Goal: Transaction & Acquisition: Purchase product/service

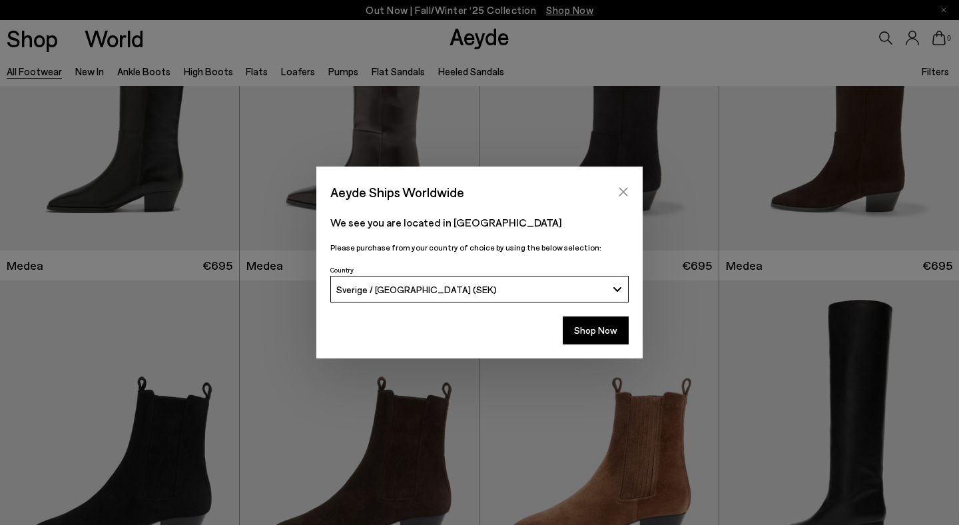
scroll to position [136, 0]
click at [623, 194] on icon "Close" at bounding box center [623, 191] width 11 height 11
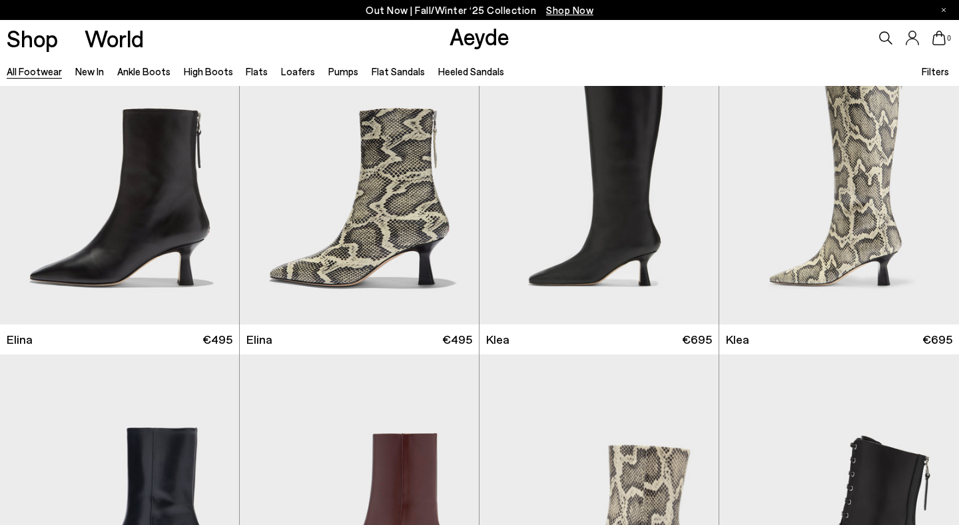
scroll to position [1384, 0]
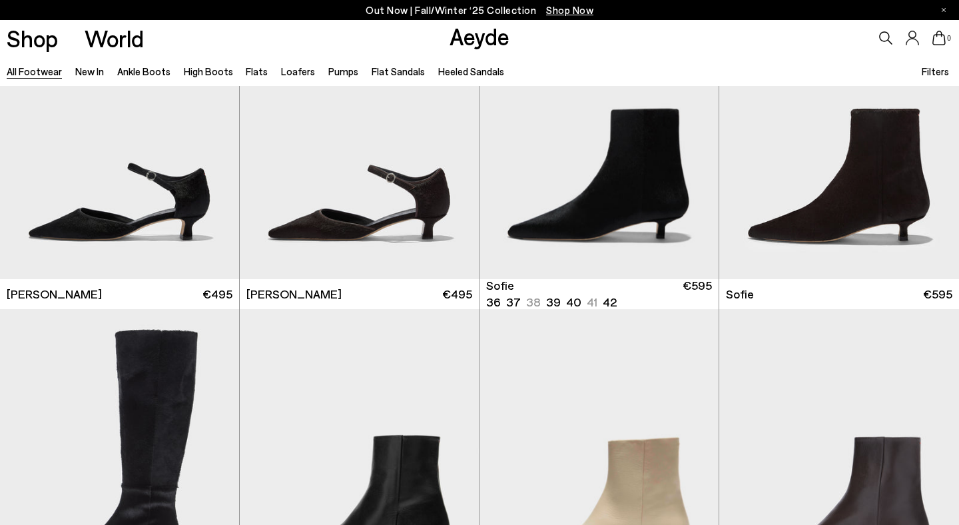
scroll to position [3783, 0]
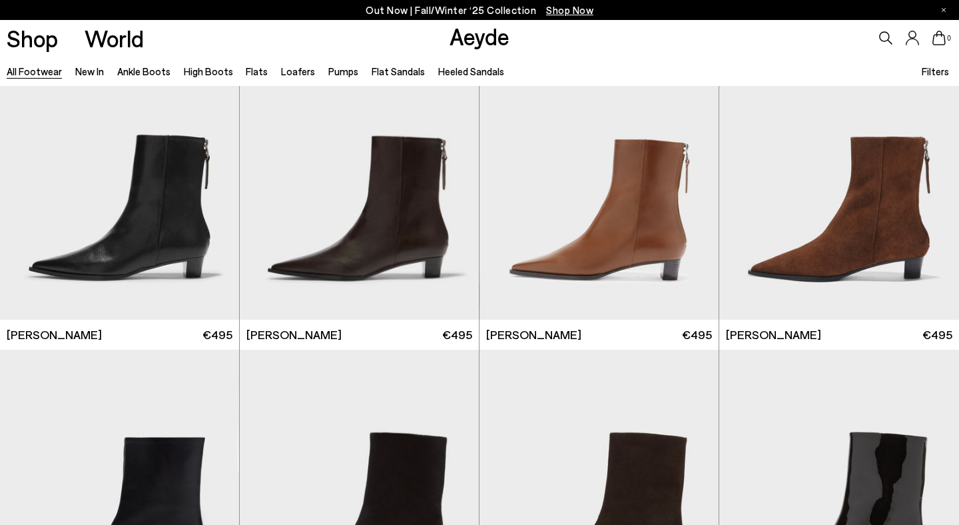
scroll to position [5250, 0]
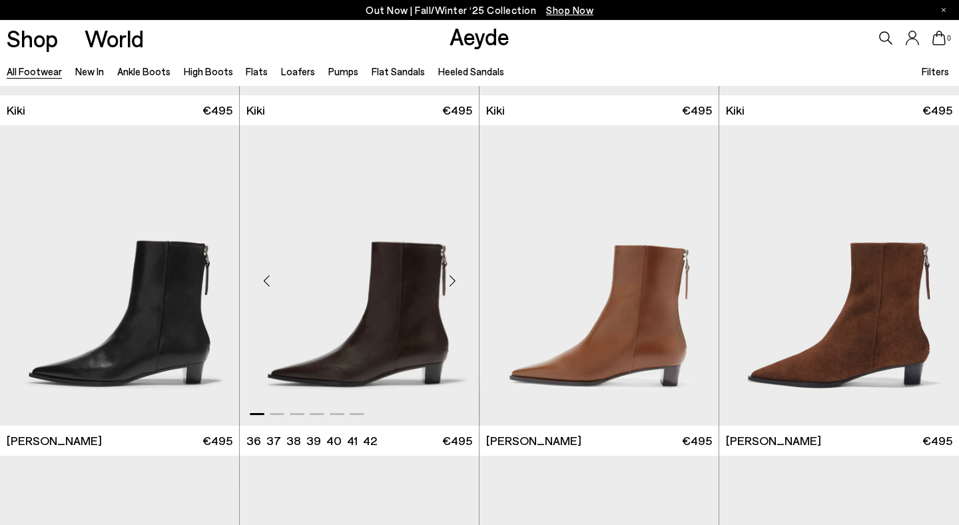
click at [360, 305] on img "1 / 6" at bounding box center [359, 275] width 239 height 300
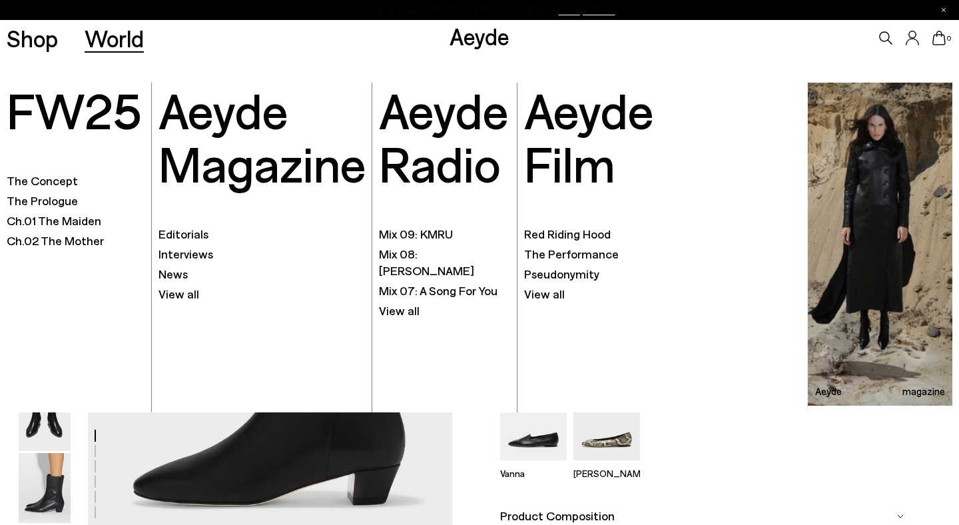
click at [111, 39] on font "World" at bounding box center [114, 38] width 59 height 28
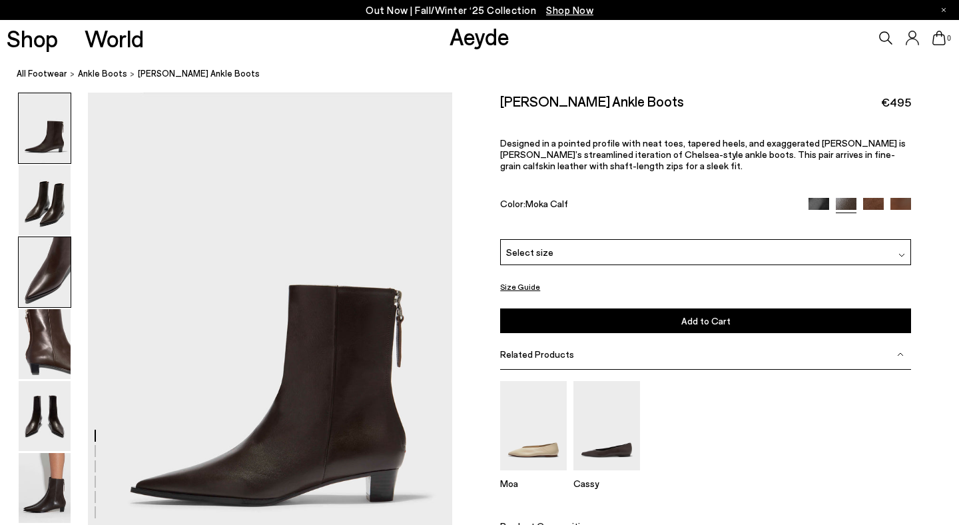
click at [51, 268] on img at bounding box center [45, 272] width 52 height 70
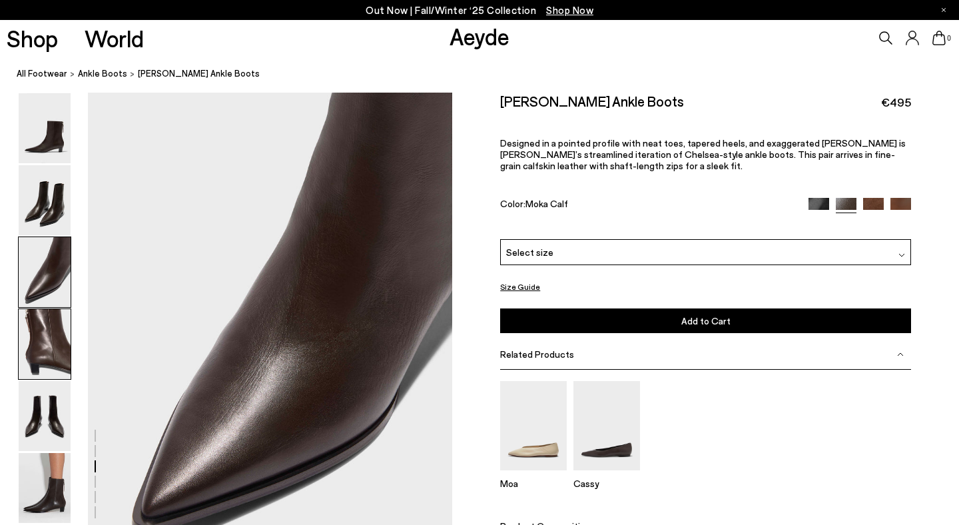
click at [42, 330] on img at bounding box center [45, 344] width 52 height 70
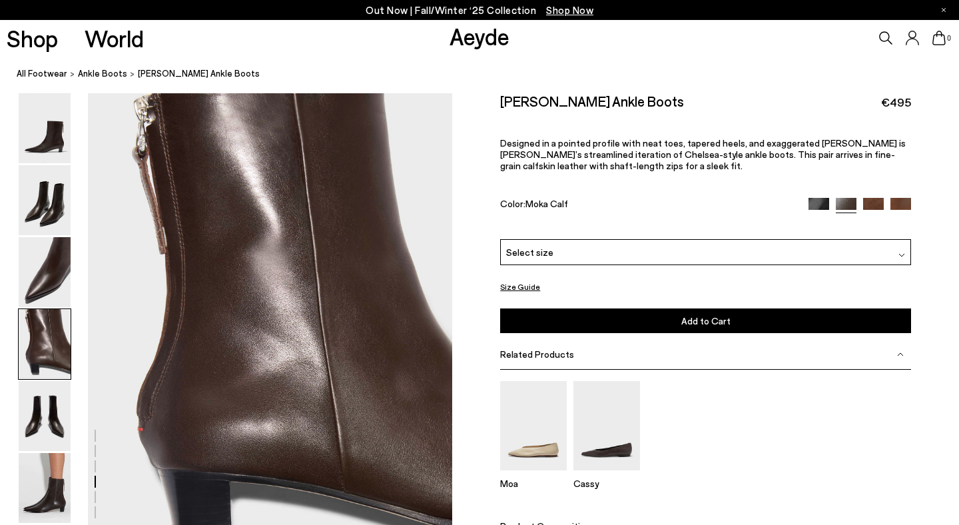
scroll to position [1465, 0]
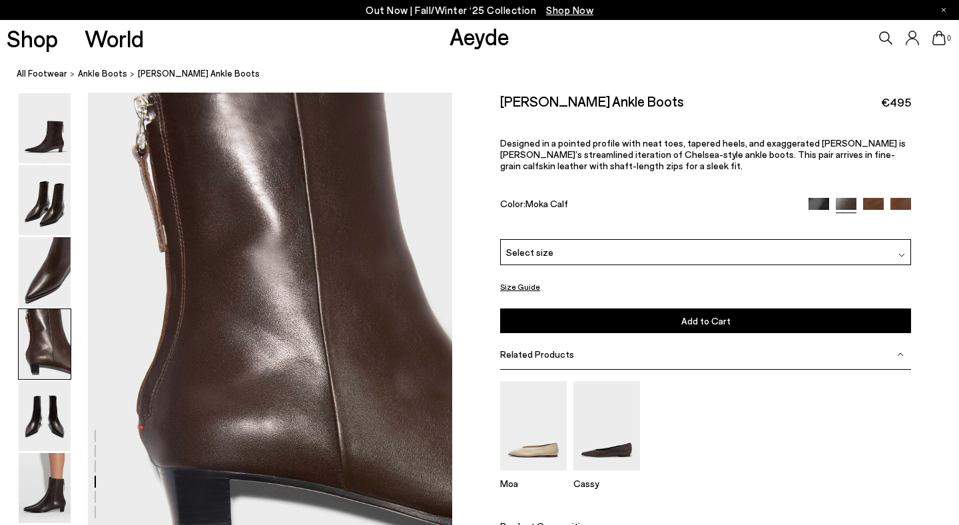
click at [47, 376] on img at bounding box center [45, 344] width 52 height 70
click at [599, 435] on img at bounding box center [606, 425] width 67 height 89
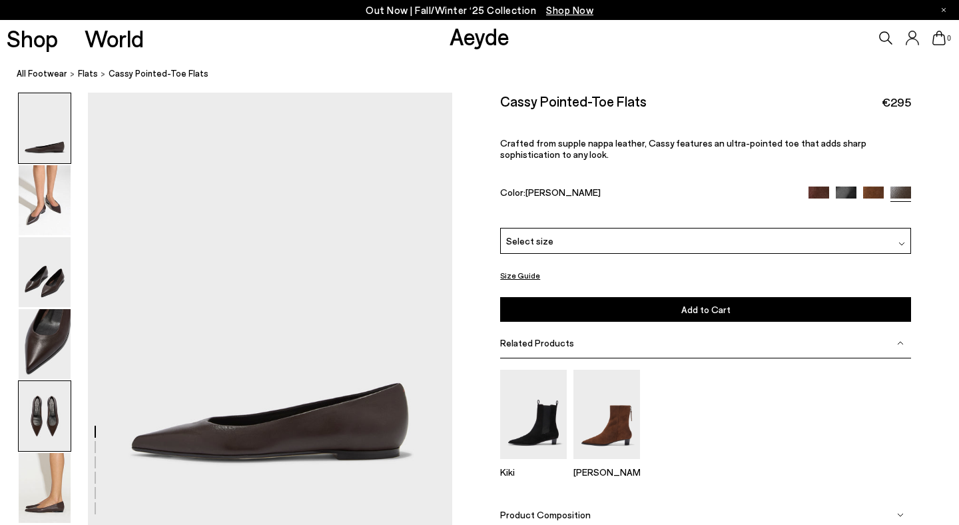
click at [41, 423] on img at bounding box center [45, 416] width 52 height 70
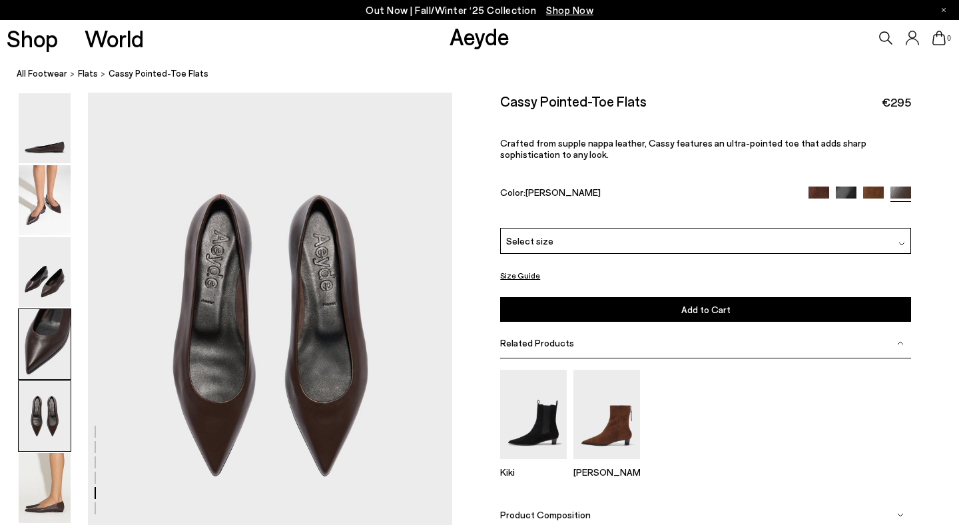
scroll to position [1899, 0]
click at [54, 203] on img at bounding box center [45, 200] width 52 height 70
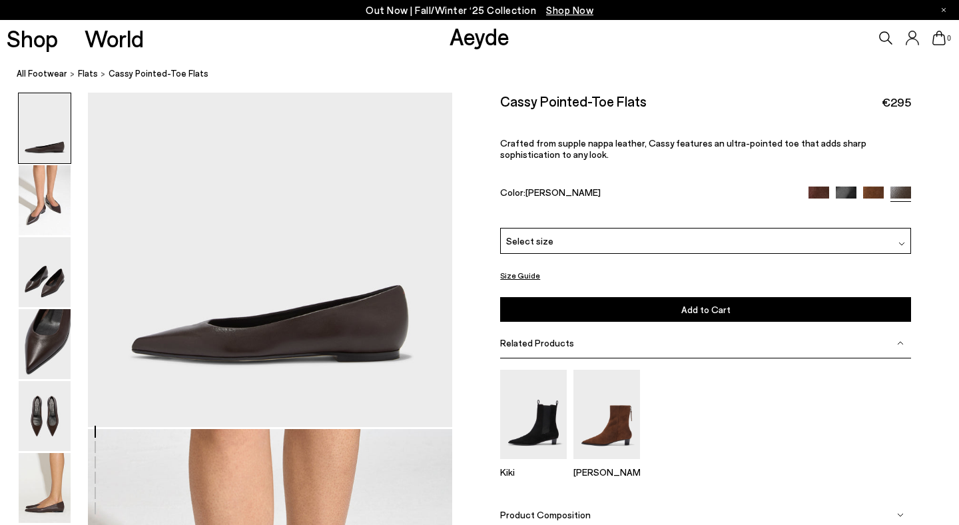
scroll to position [0, 0]
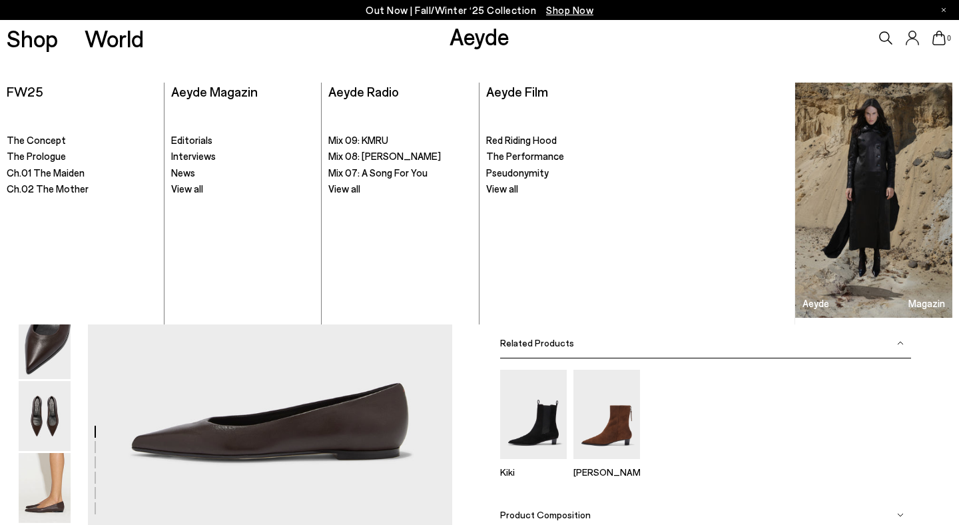
click at [492, 36] on link "Aeyde" at bounding box center [479, 36] width 60 height 28
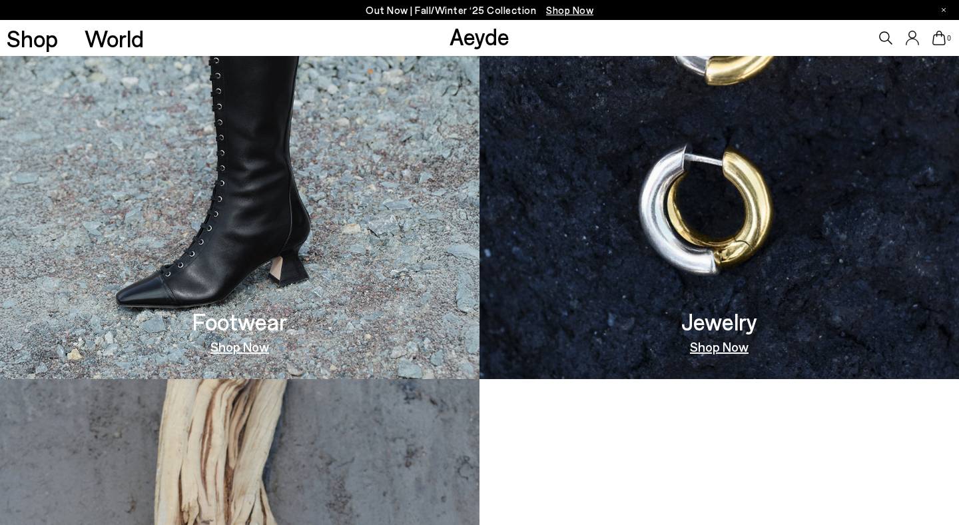
scroll to position [950, 0]
click at [733, 266] on img at bounding box center [718, 127] width 479 height 505
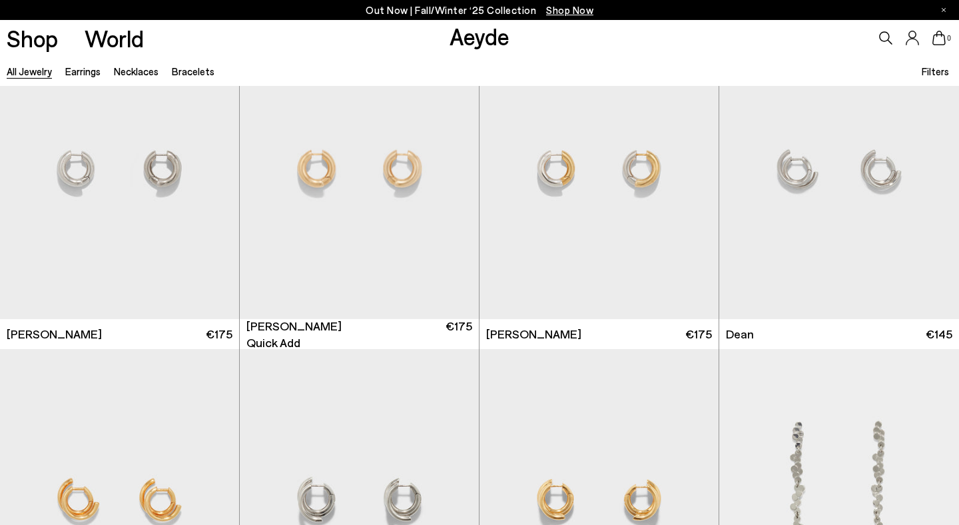
scroll to position [2389, 0]
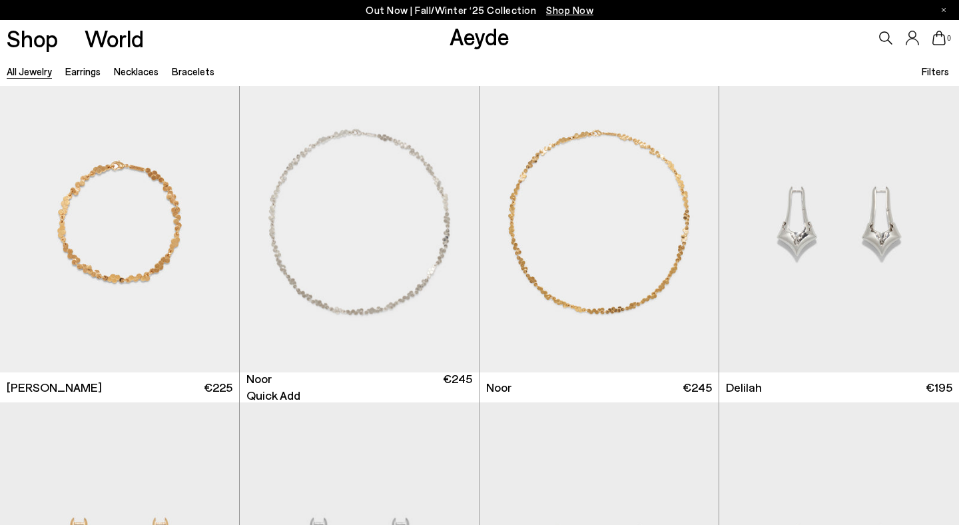
scroll to position [3649, 0]
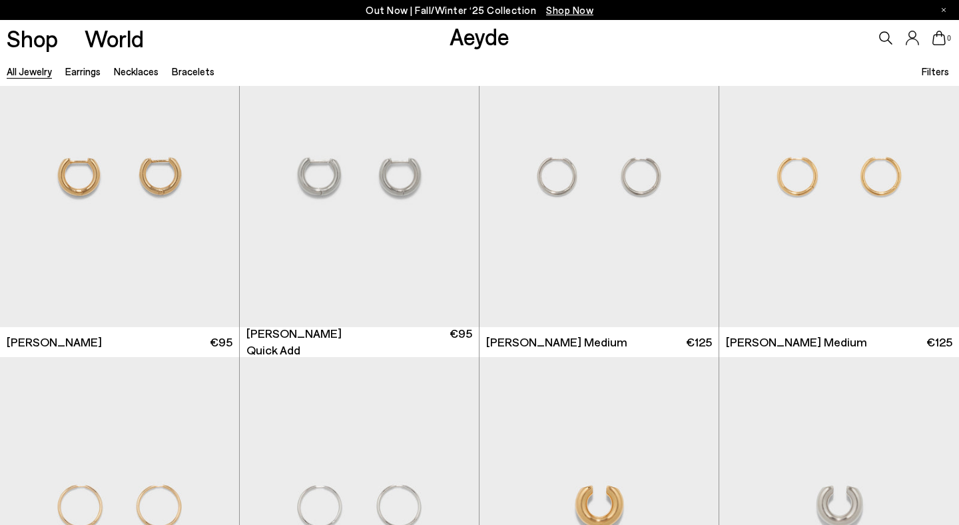
scroll to position [6668, 0]
click at [367, 226] on img "1 / 4" at bounding box center [359, 178] width 239 height 300
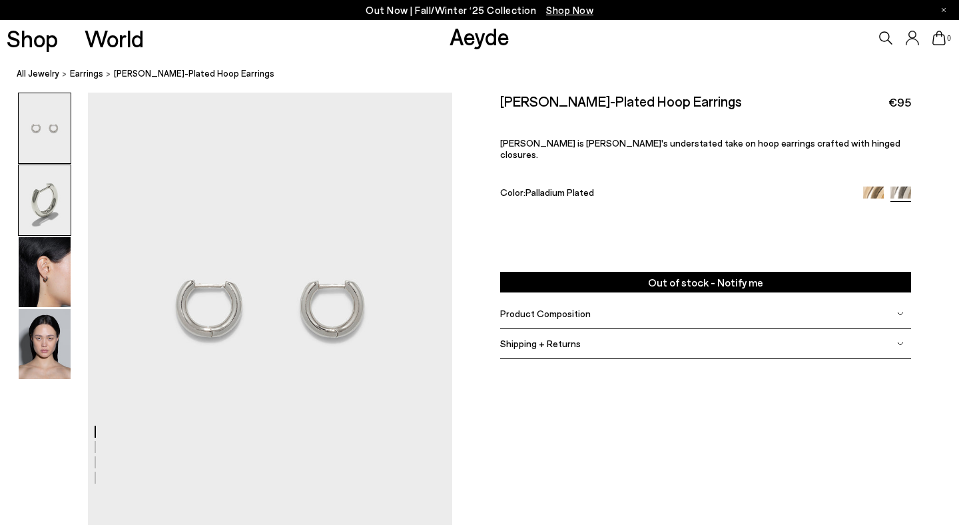
click at [56, 206] on img at bounding box center [45, 200] width 52 height 70
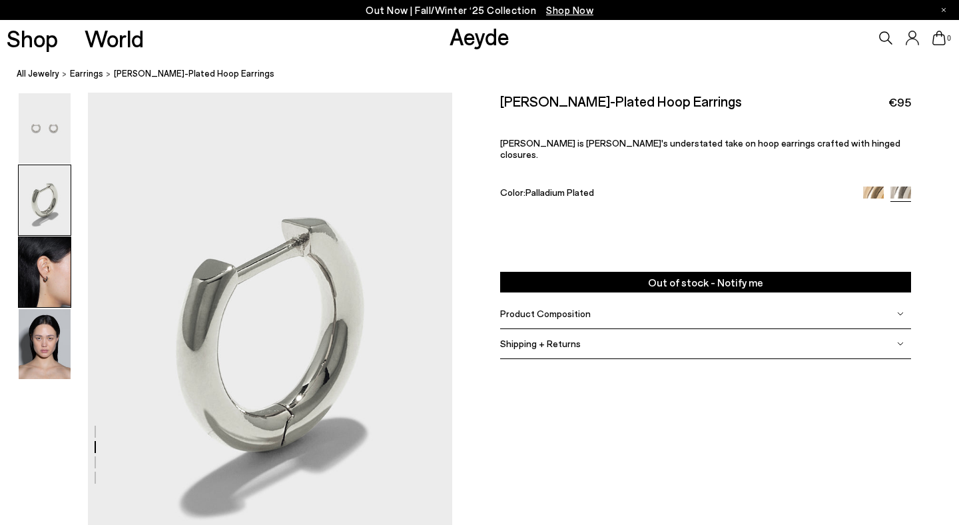
click at [55, 266] on img at bounding box center [45, 272] width 52 height 70
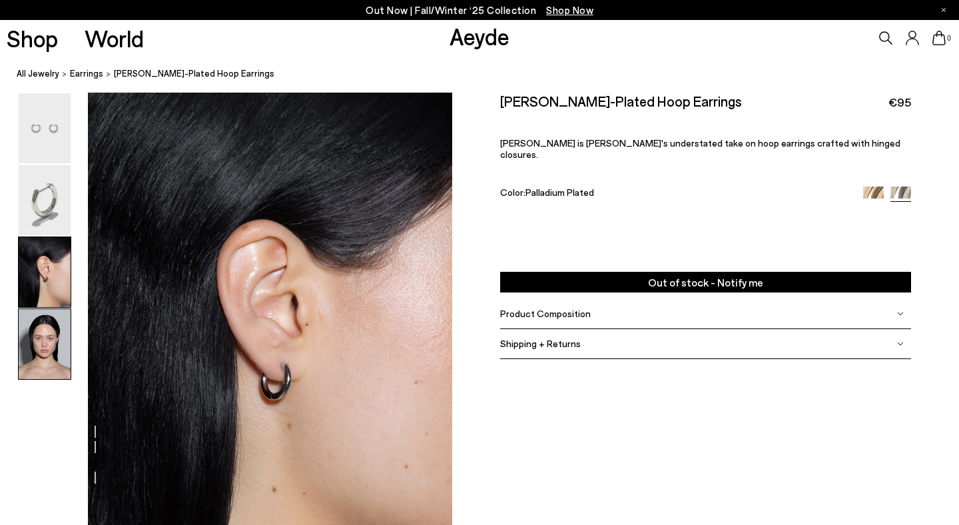
click at [43, 332] on img at bounding box center [45, 344] width 52 height 70
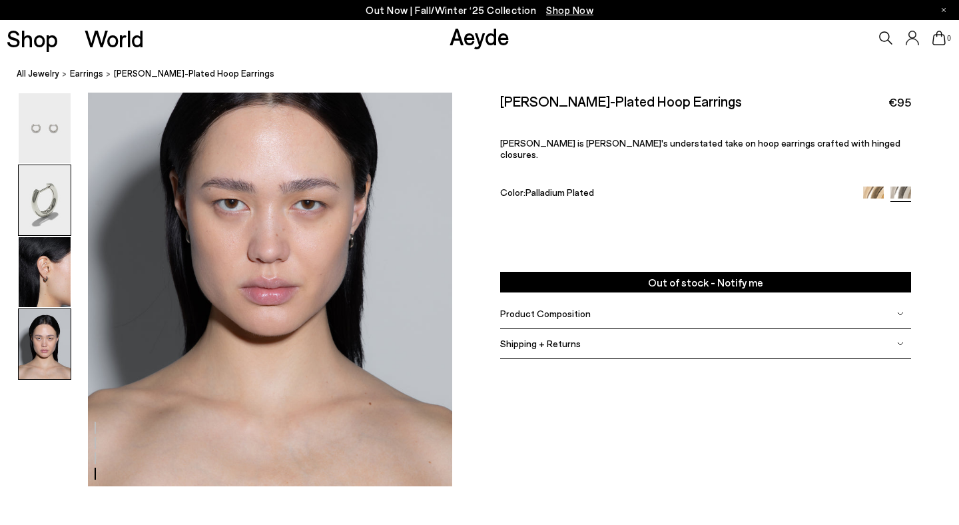
click at [45, 170] on img at bounding box center [45, 200] width 52 height 70
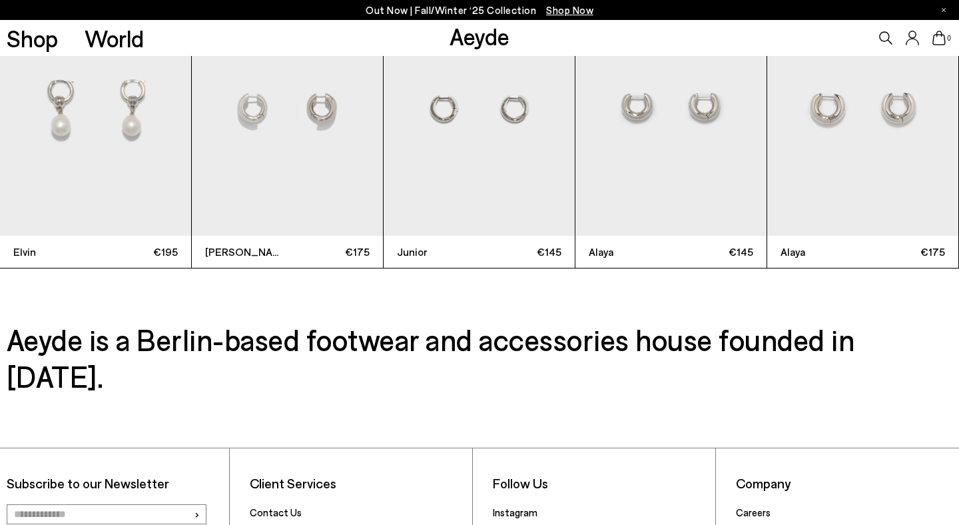
scroll to position [2879, 0]
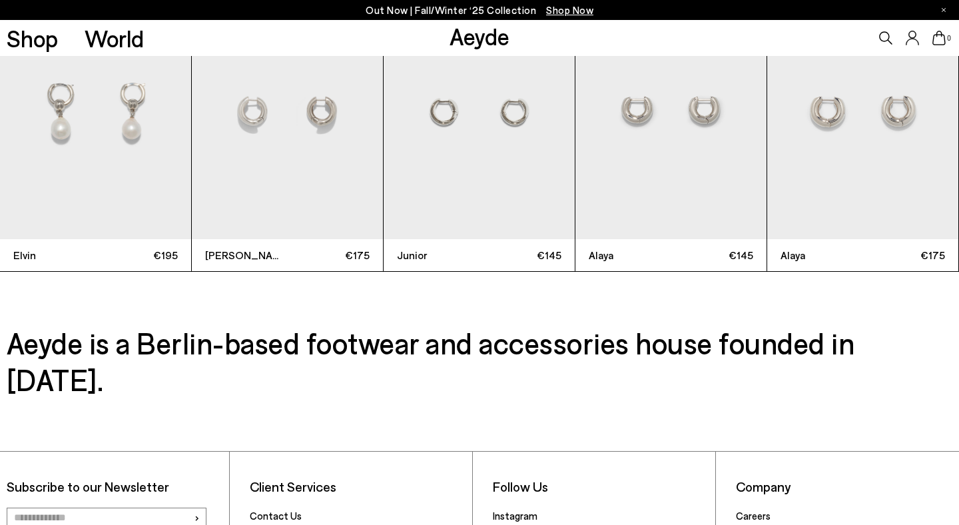
click at [469, 130] on img "3 / 9" at bounding box center [479, 111] width 191 height 255
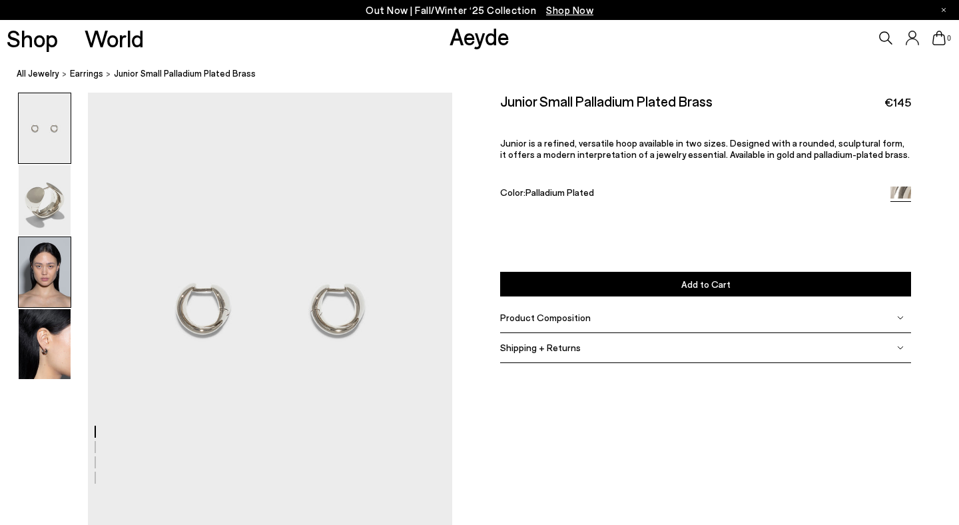
click at [37, 263] on img at bounding box center [45, 272] width 52 height 70
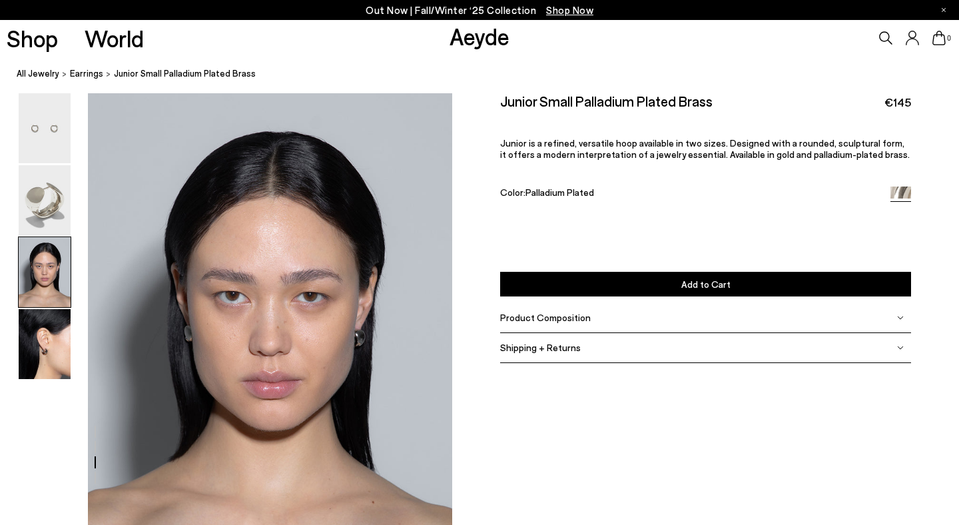
scroll to position [924, 0]
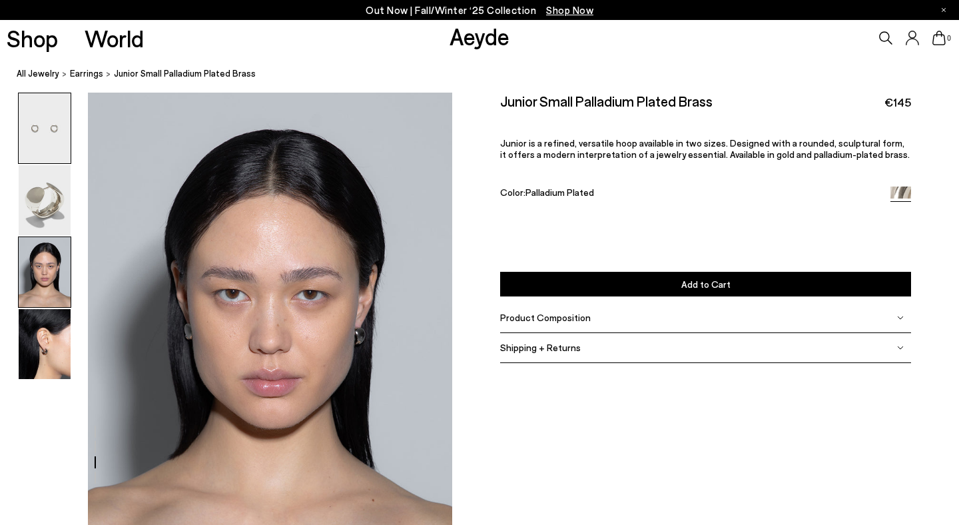
click at [65, 127] on img at bounding box center [45, 128] width 52 height 70
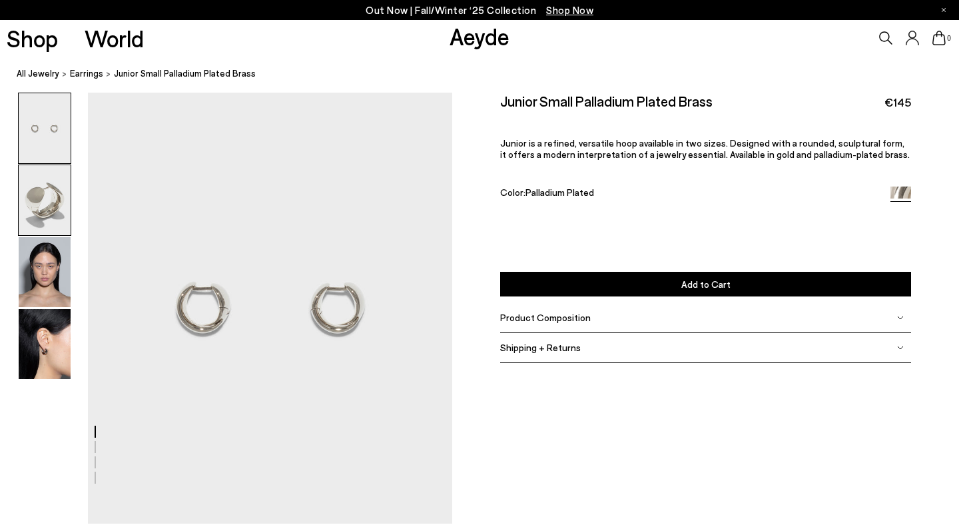
scroll to position [0, 0]
click at [49, 270] on img at bounding box center [45, 272] width 52 height 70
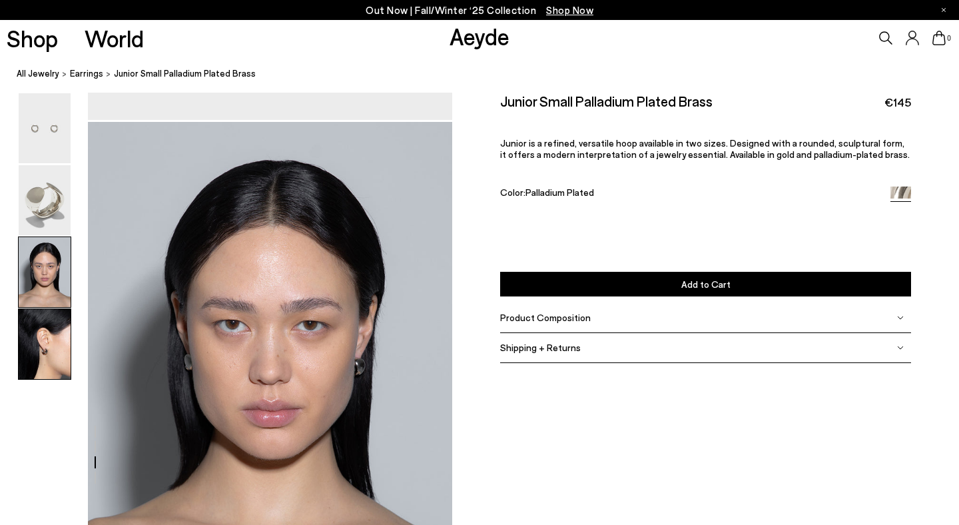
click at [58, 344] on img at bounding box center [45, 344] width 52 height 70
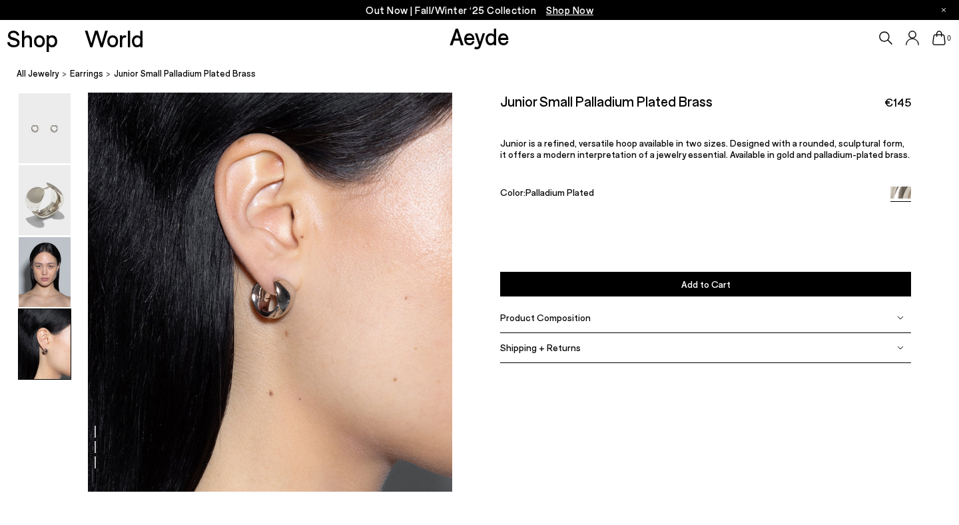
scroll to position [1502, 0]
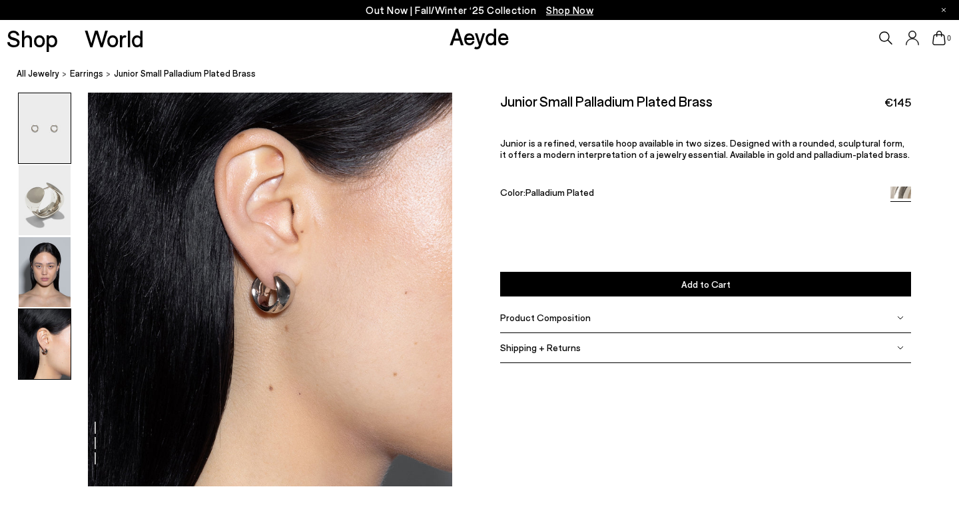
click at [48, 146] on img at bounding box center [45, 128] width 52 height 70
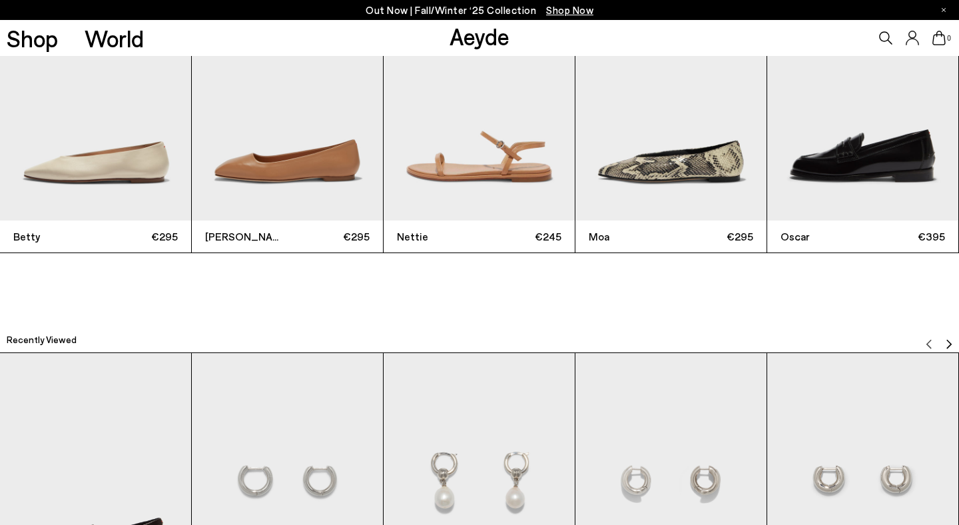
scroll to position [2511, 0]
click at [852, 214] on img "5 / 12" at bounding box center [862, 92] width 191 height 255
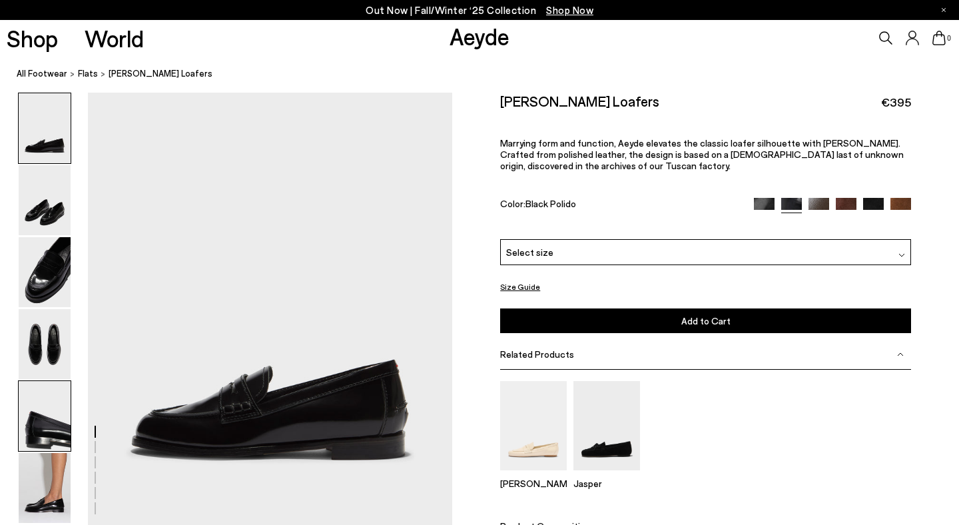
click at [53, 427] on img at bounding box center [45, 416] width 52 height 70
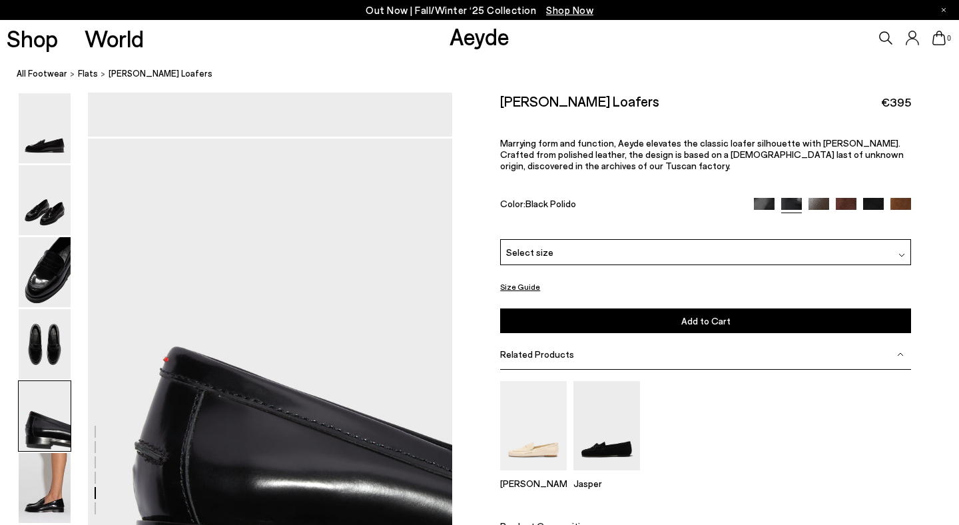
scroll to position [1847, 0]
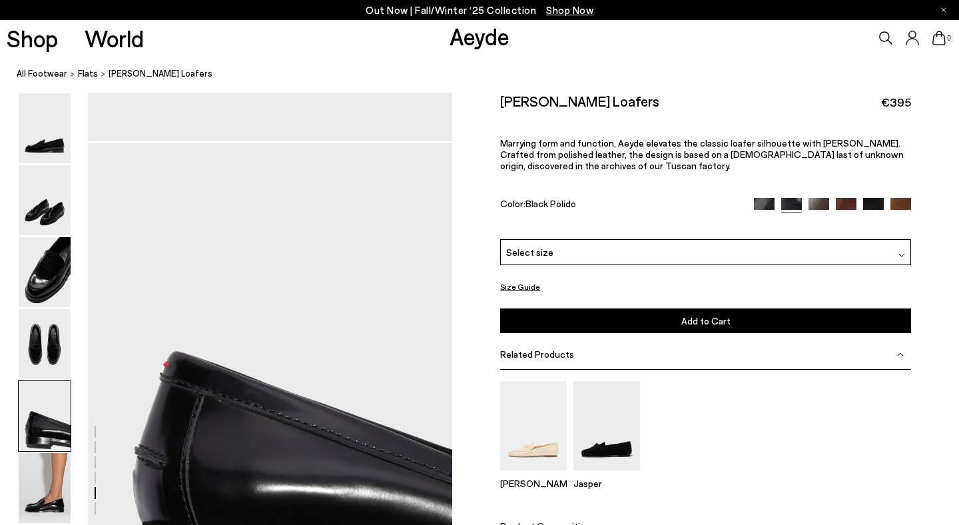
click at [650, 252] on div "Select size" at bounding box center [705, 252] width 411 height 26
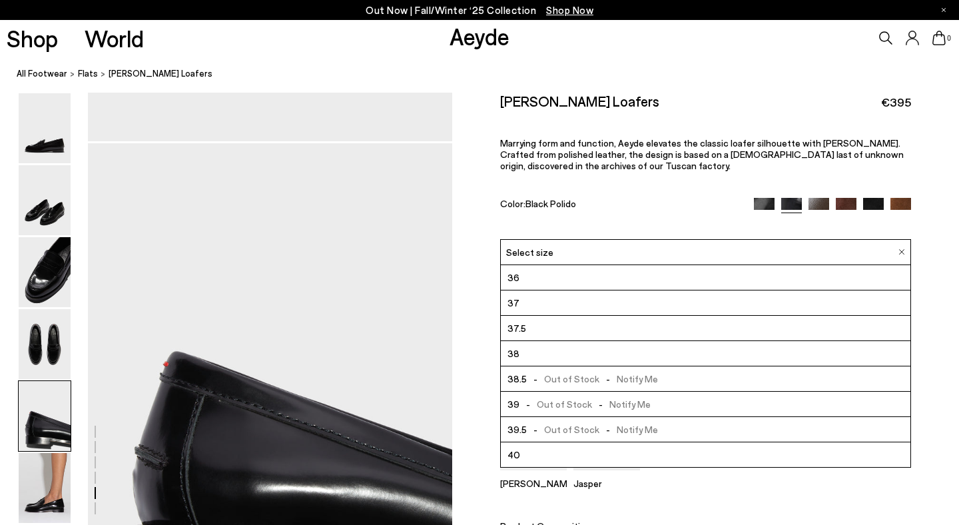
click at [635, 450] on li "40" at bounding box center [705, 454] width 409 height 25
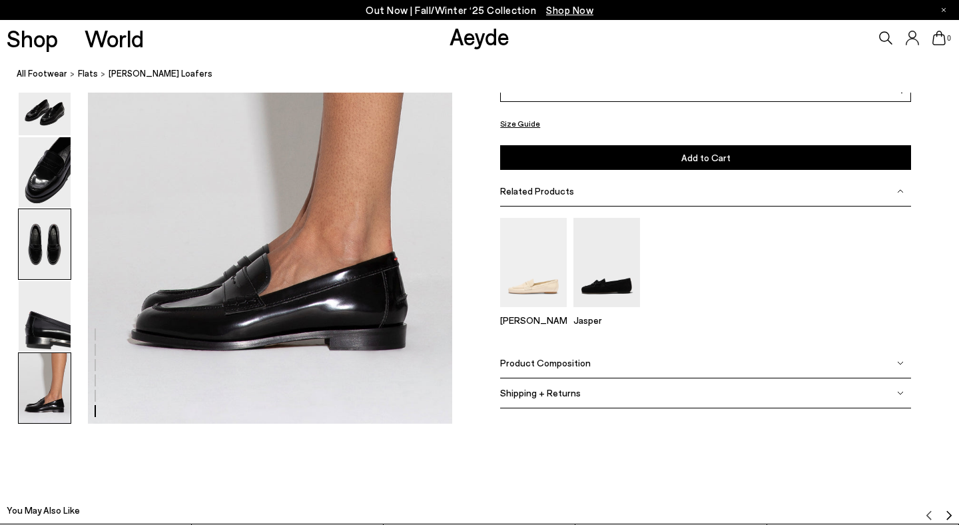
scroll to position [2530, 0]
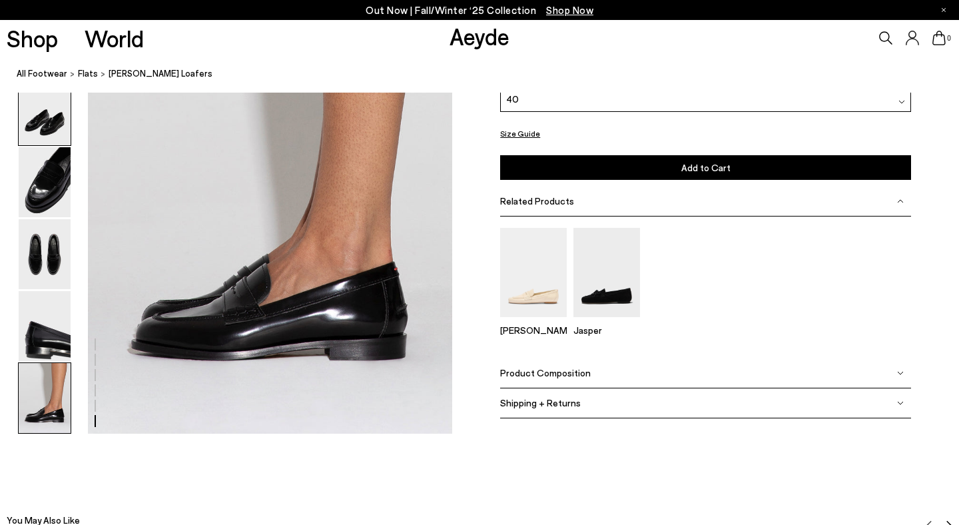
click at [45, 126] on img at bounding box center [45, 110] width 52 height 70
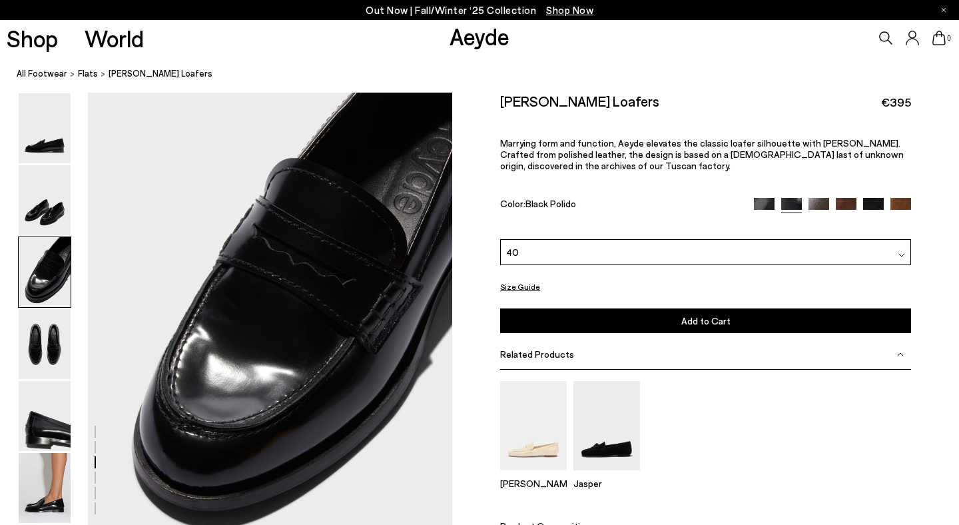
scroll to position [957, 0]
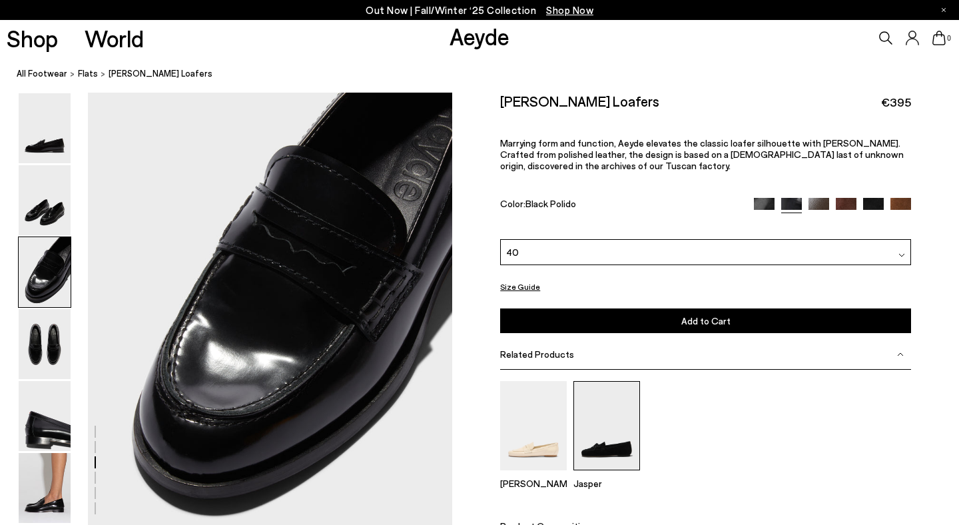
click at [603, 421] on img at bounding box center [606, 425] width 67 height 89
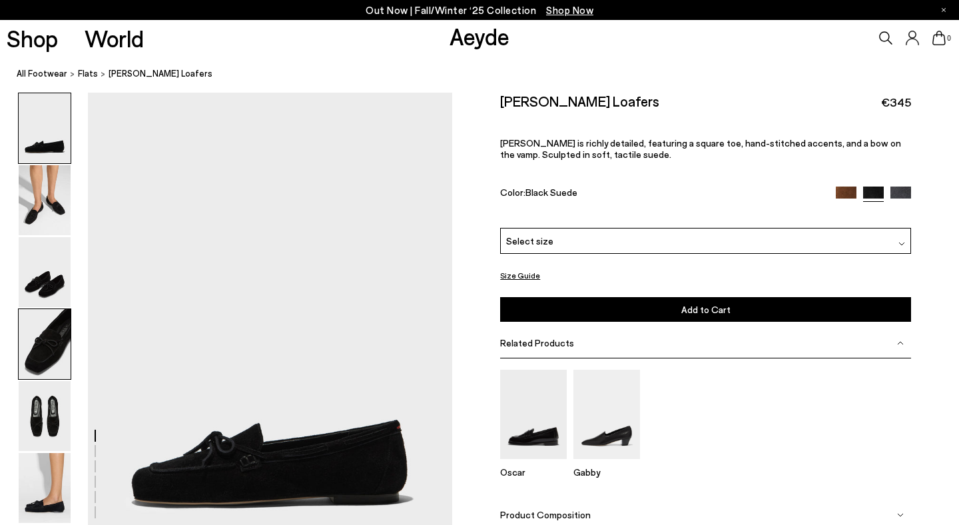
click at [45, 343] on img at bounding box center [45, 344] width 52 height 70
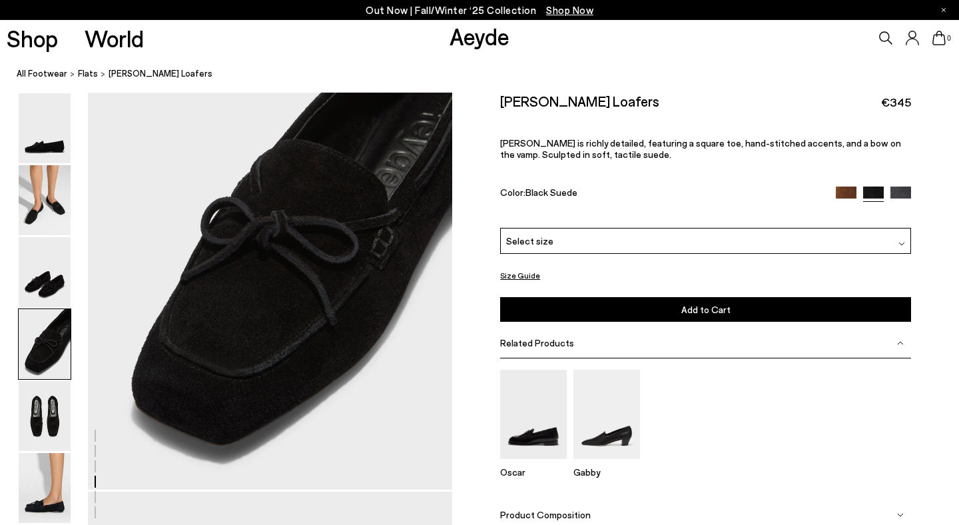
scroll to position [1558, 0]
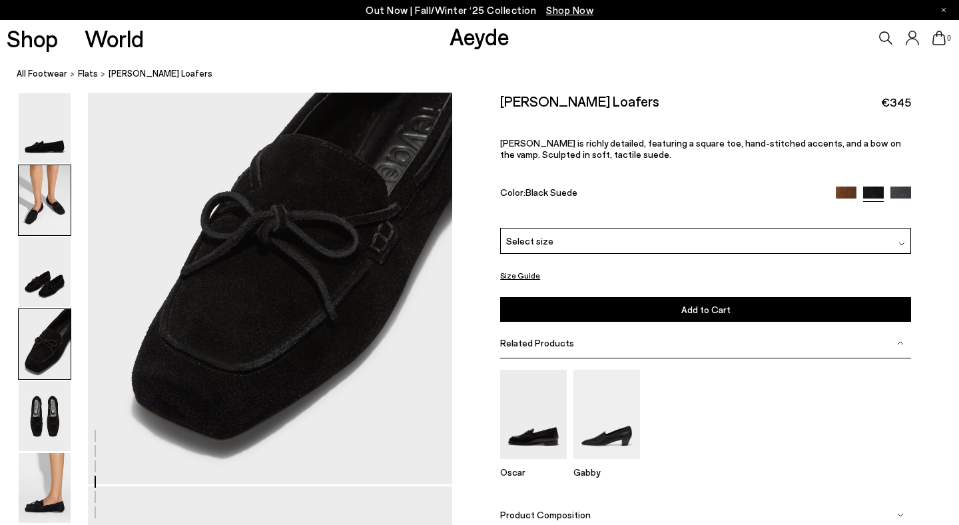
click at [38, 181] on img at bounding box center [45, 200] width 52 height 70
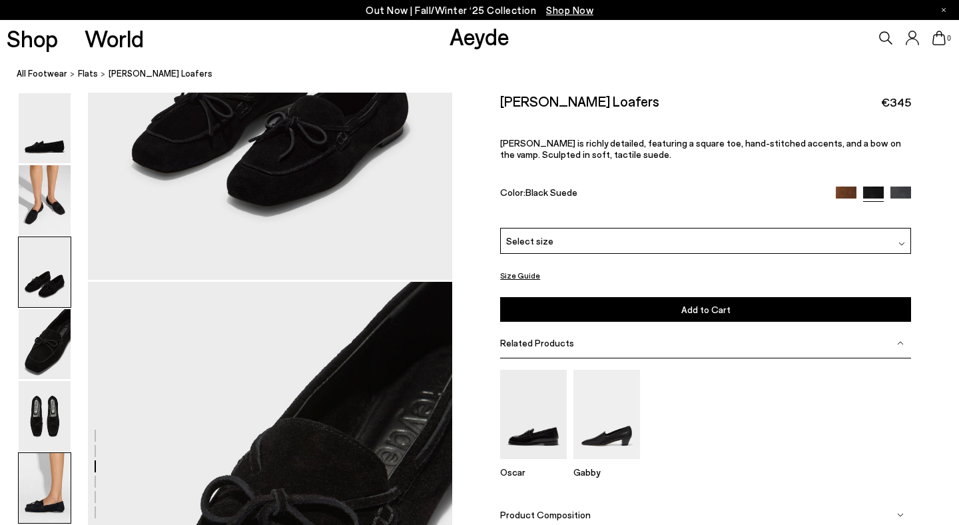
click at [48, 503] on img at bounding box center [45, 488] width 52 height 70
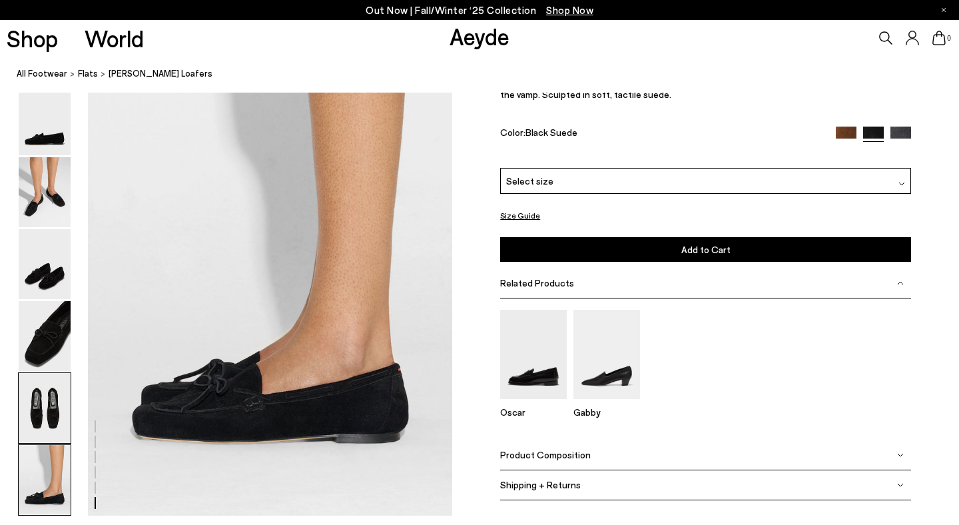
click at [46, 407] on img at bounding box center [45, 408] width 52 height 70
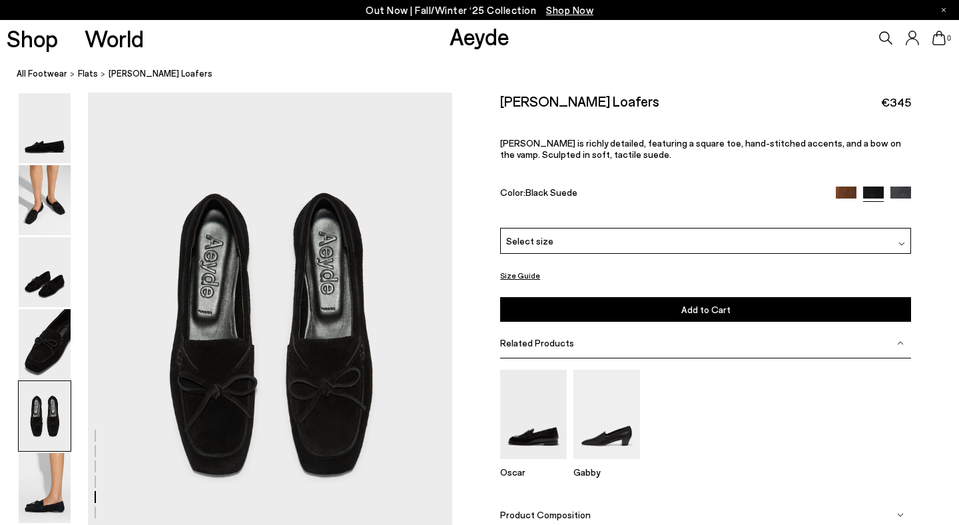
scroll to position [1952, 0]
click at [47, 125] on img at bounding box center [45, 128] width 52 height 70
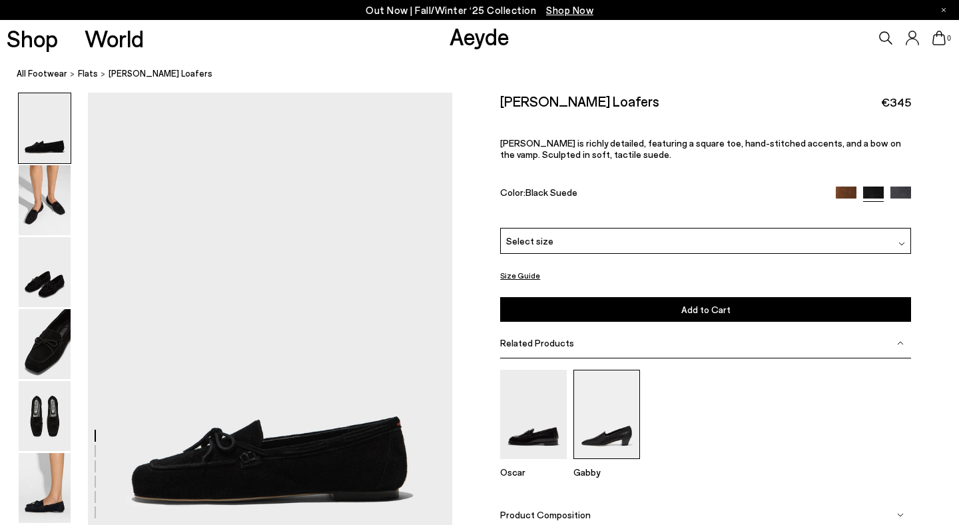
scroll to position [0, 0]
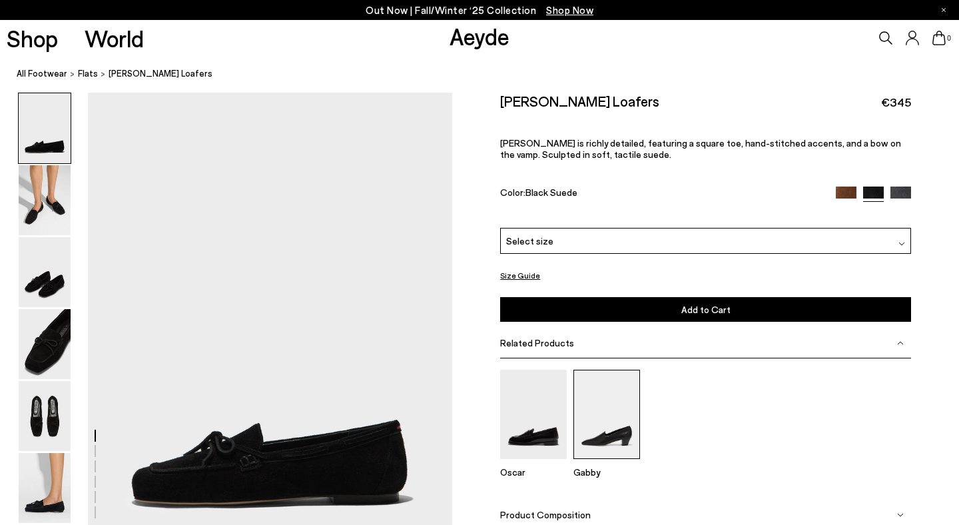
click at [615, 441] on img at bounding box center [606, 414] width 67 height 89
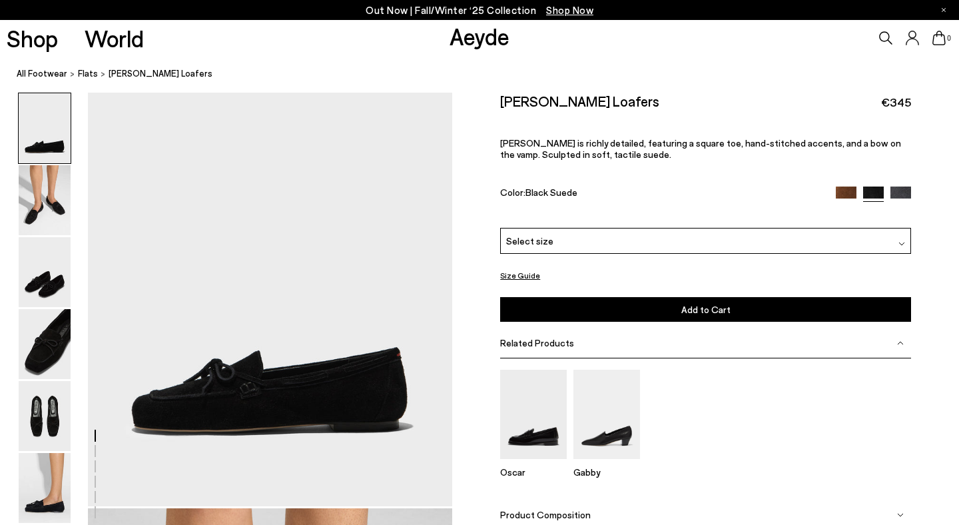
scroll to position [85, 0]
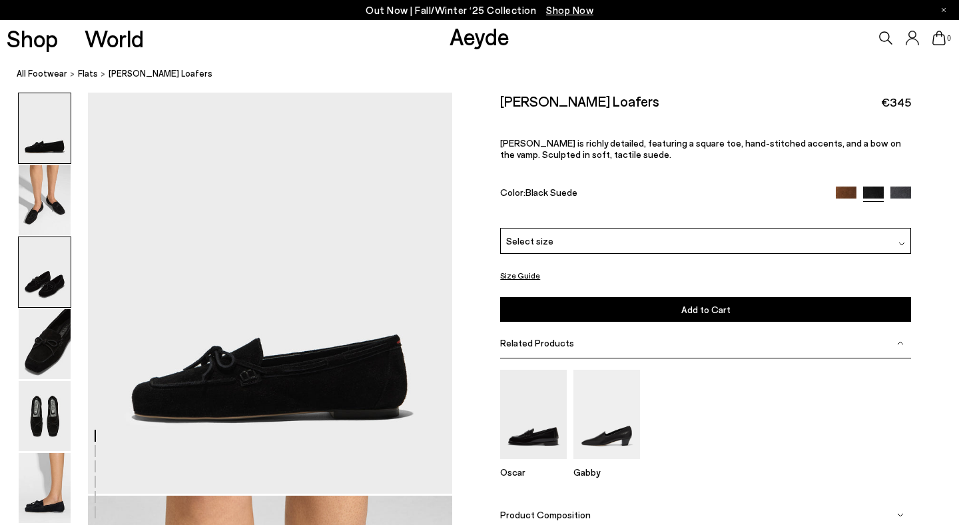
click at [45, 267] on img at bounding box center [45, 272] width 52 height 70
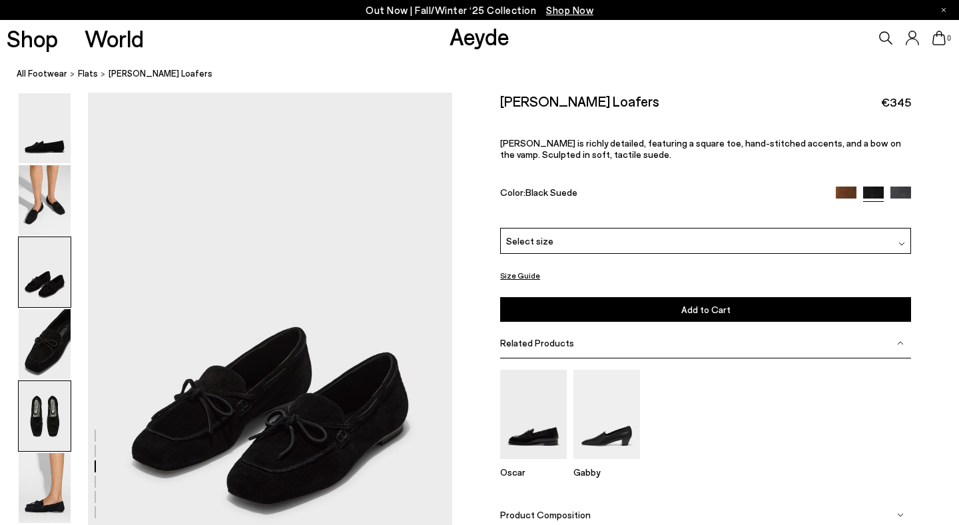
click at [49, 425] on img at bounding box center [45, 416] width 52 height 70
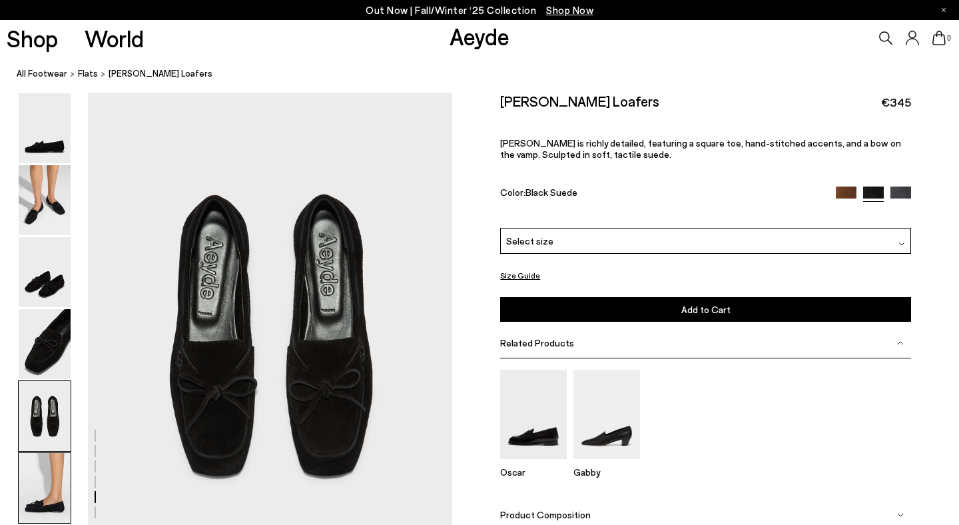
scroll to position [1952, 0]
click at [67, 473] on img at bounding box center [45, 488] width 52 height 70
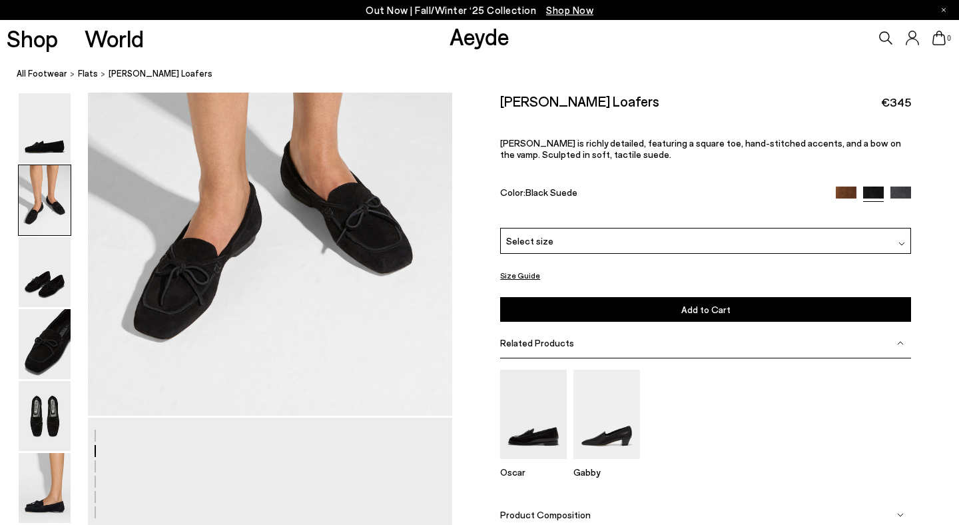
scroll to position [651, 0]
click at [630, 437] on img at bounding box center [606, 414] width 67 height 89
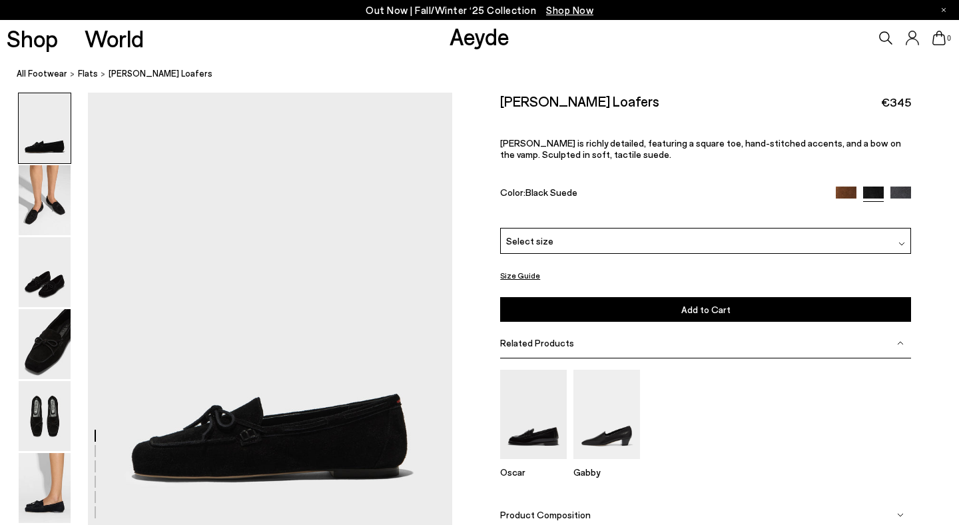
scroll to position [0, 0]
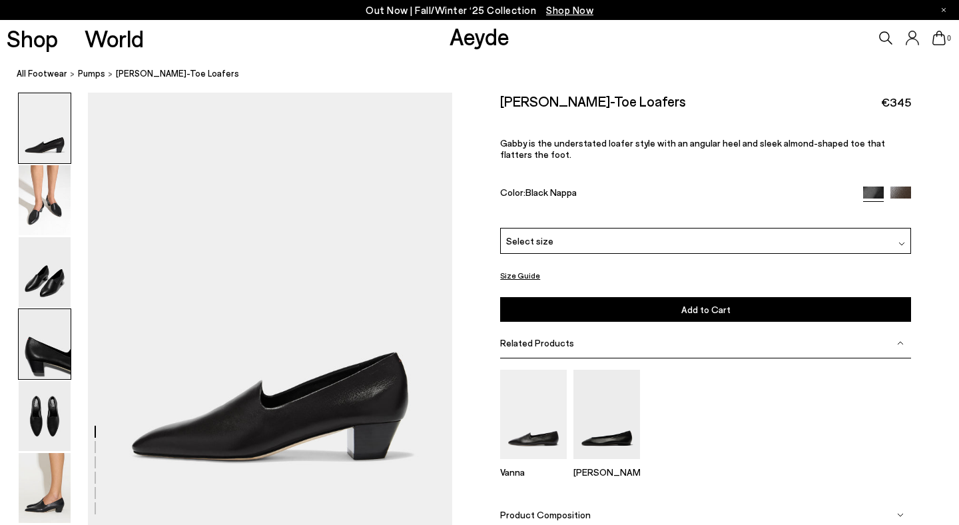
click at [51, 350] on img at bounding box center [45, 344] width 52 height 70
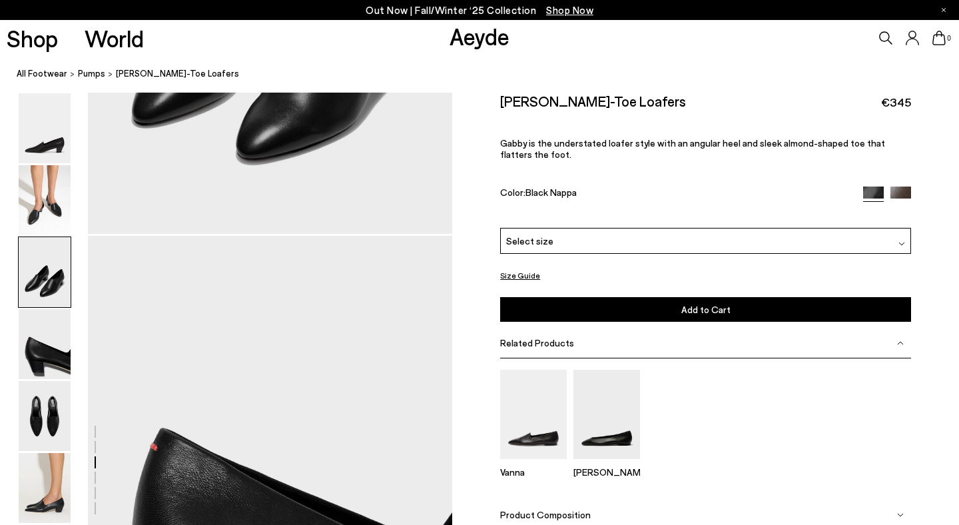
click at [49, 276] on img at bounding box center [45, 272] width 52 height 70
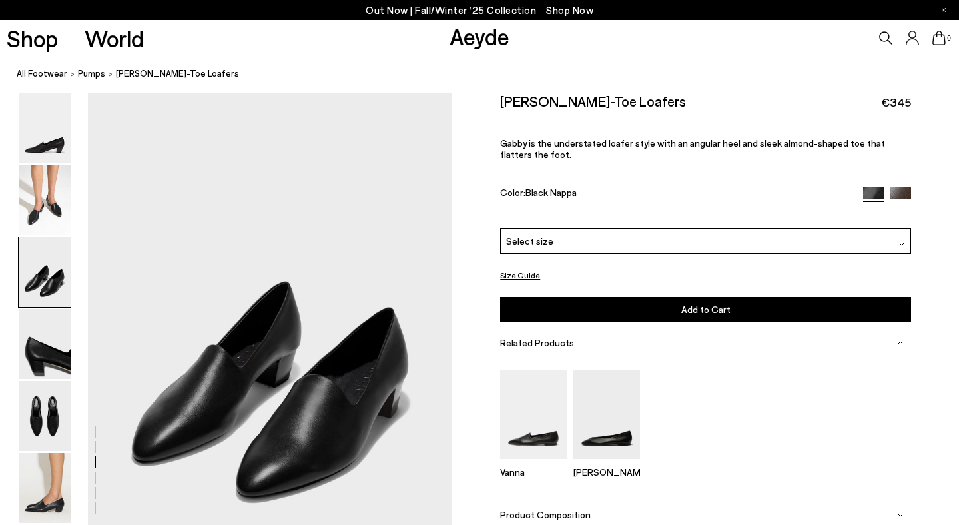
scroll to position [924, 0]
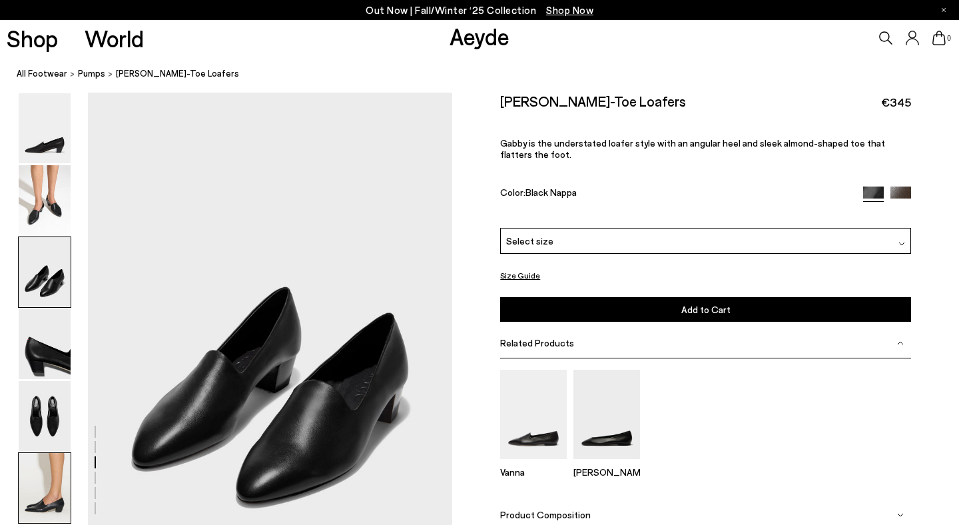
click at [57, 502] on img at bounding box center [45, 488] width 52 height 70
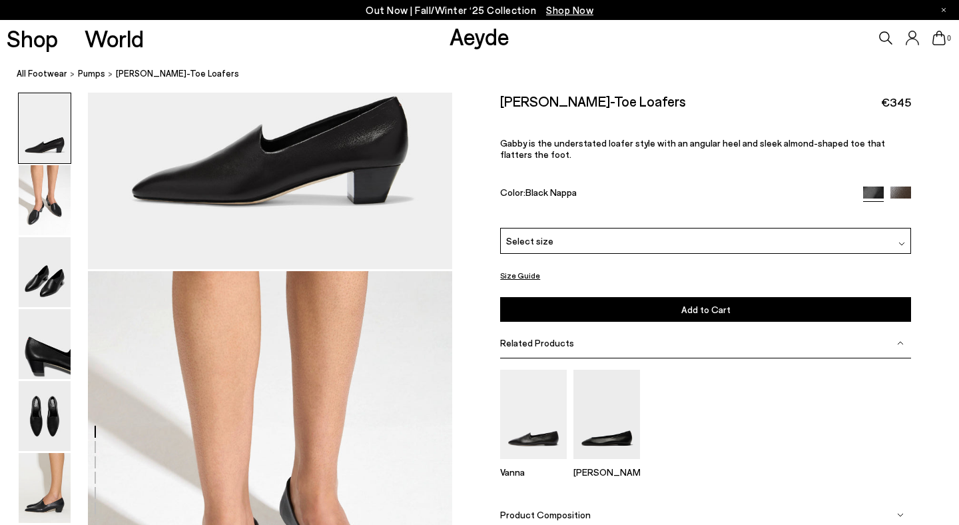
scroll to position [106, 0]
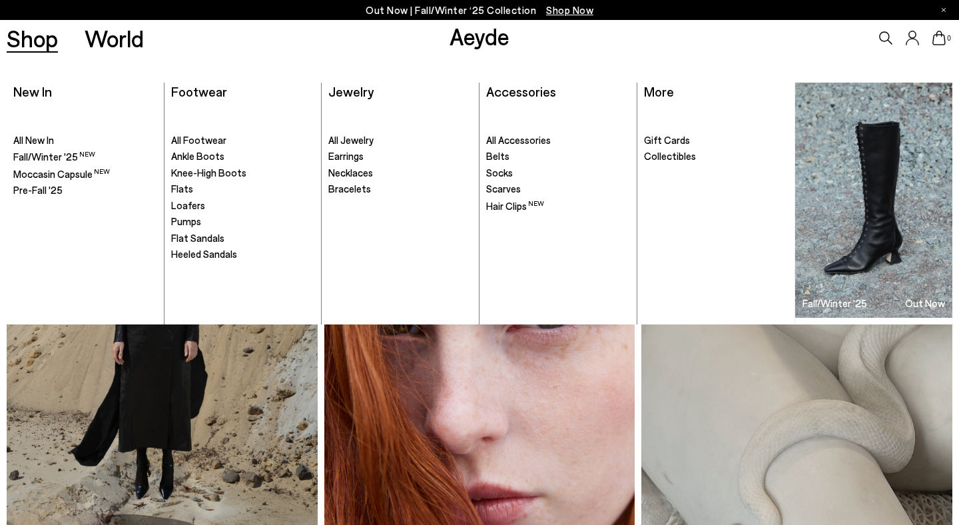
click at [49, 43] on link "Shop" at bounding box center [32, 38] width 51 height 23
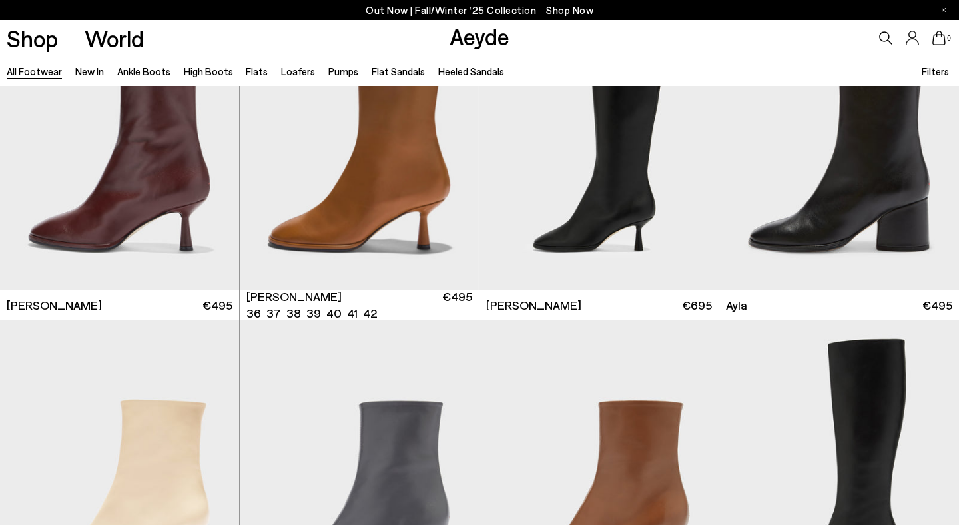
scroll to position [6710, 0]
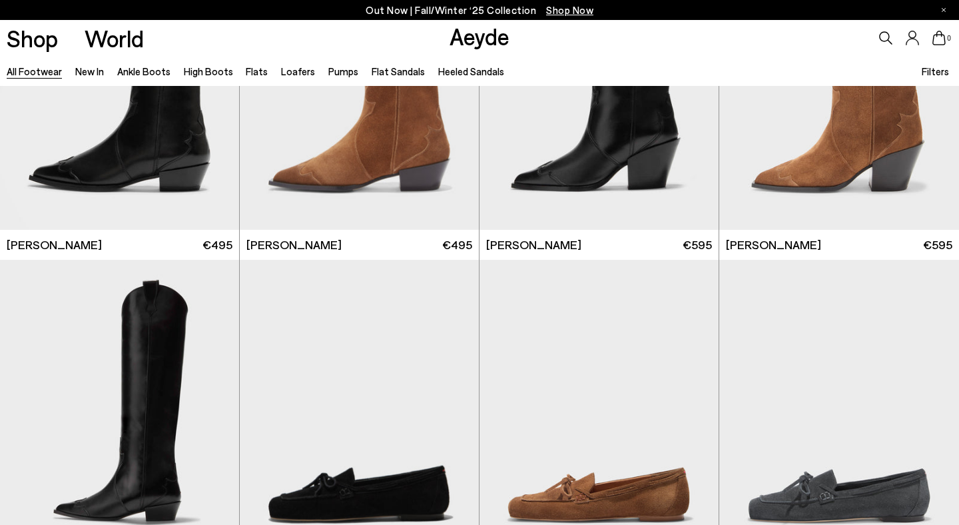
scroll to position [10682, 0]
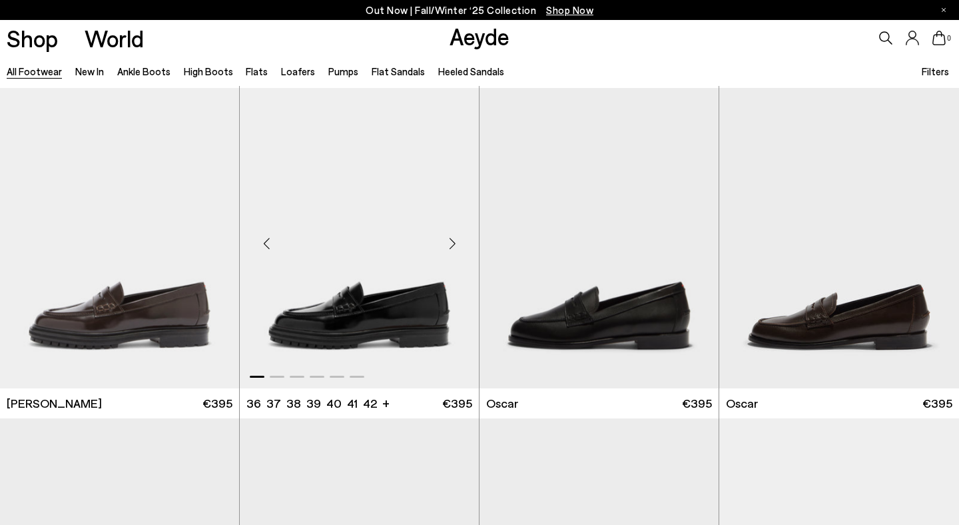
scroll to position [11423, 0]
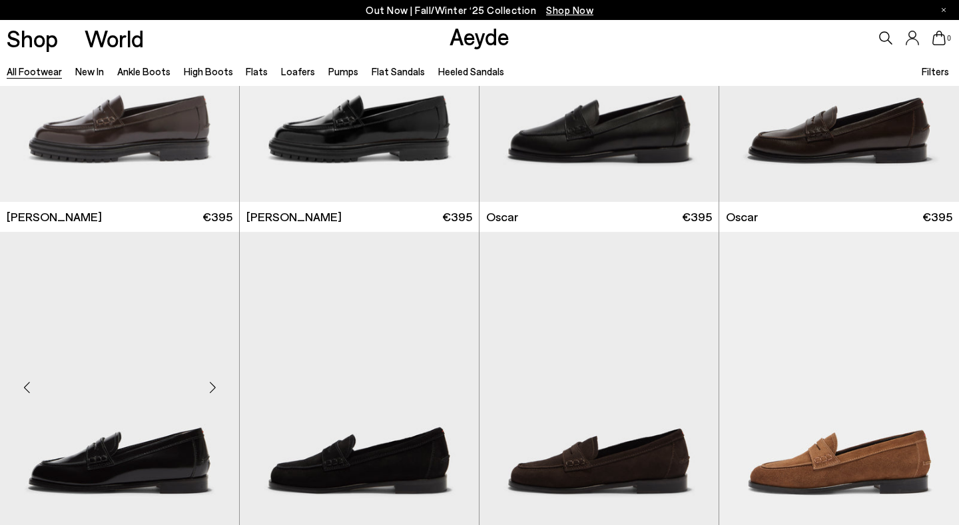
click at [157, 376] on img at bounding box center [119, 382] width 239 height 300
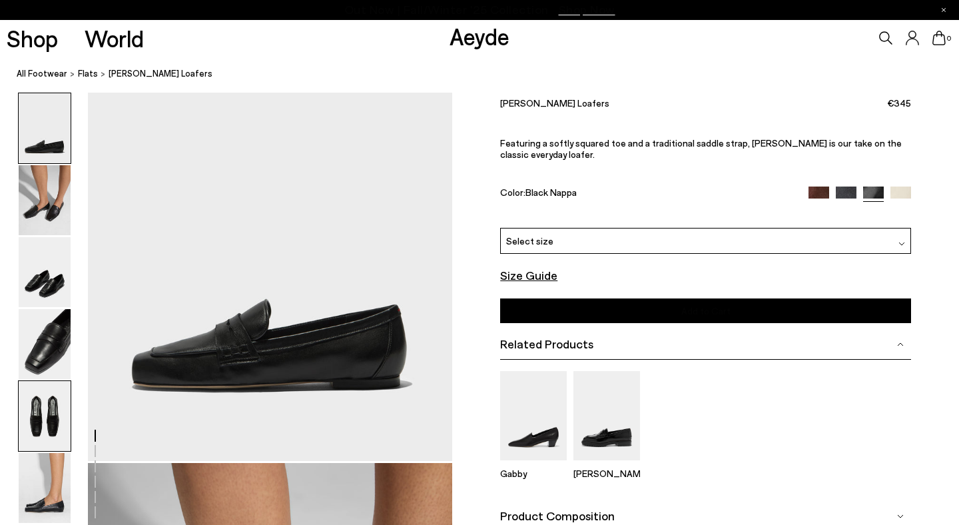
click at [47, 406] on img at bounding box center [45, 416] width 52 height 70
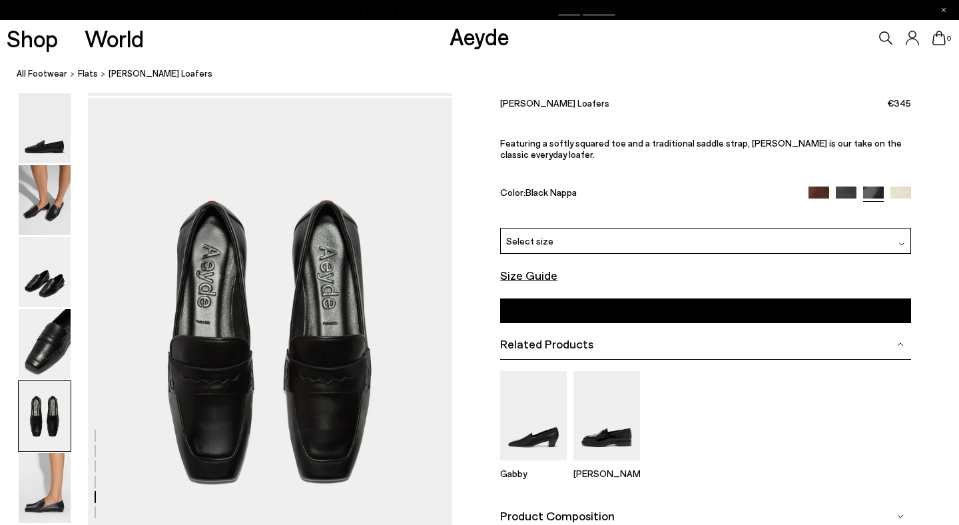
scroll to position [1952, 0]
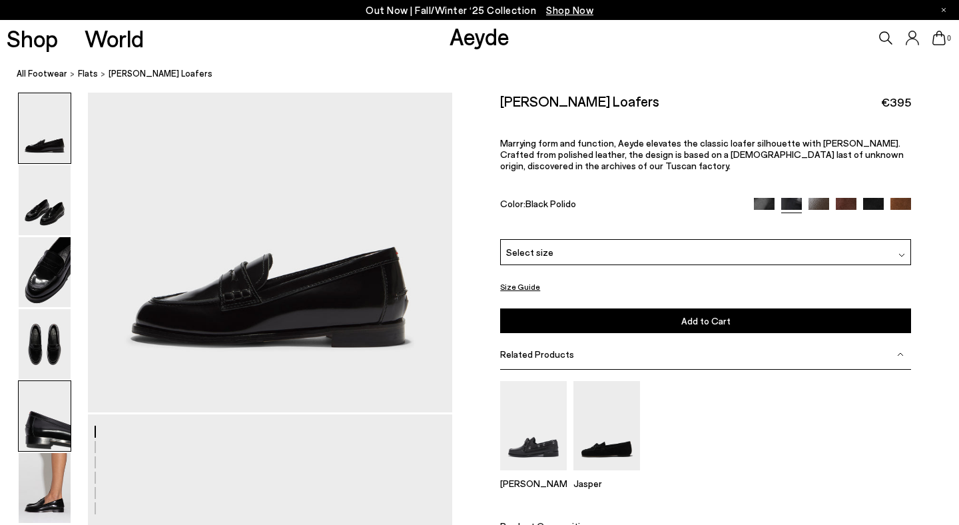
click at [52, 417] on img at bounding box center [45, 416] width 52 height 70
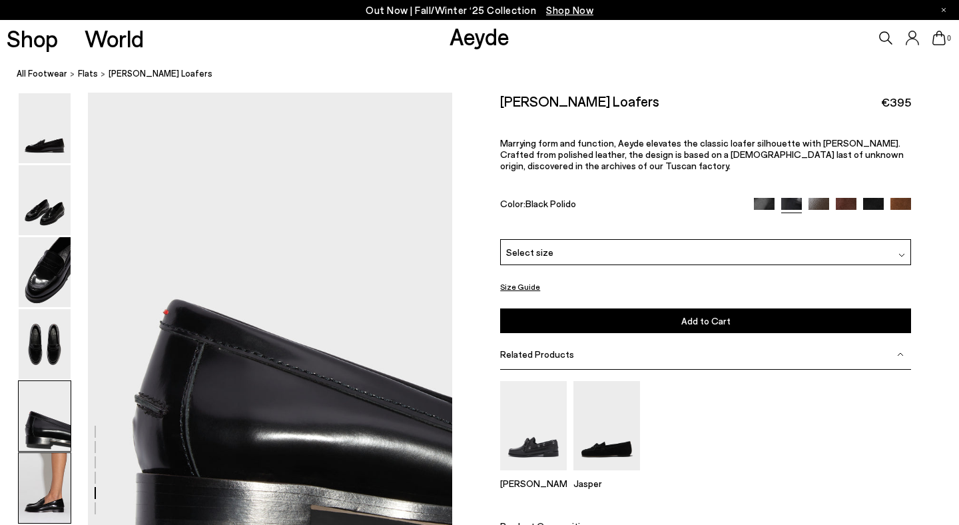
click at [44, 484] on img at bounding box center [45, 488] width 52 height 70
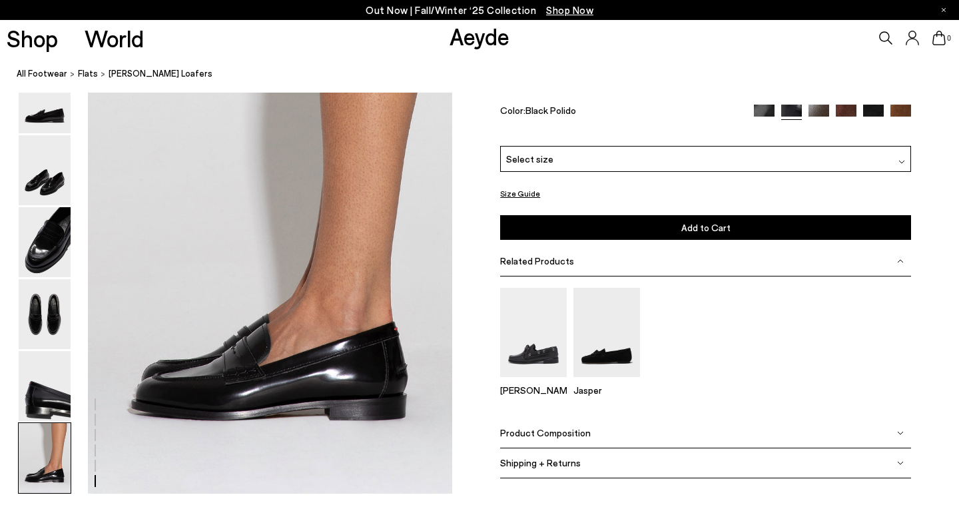
scroll to position [2478, 0]
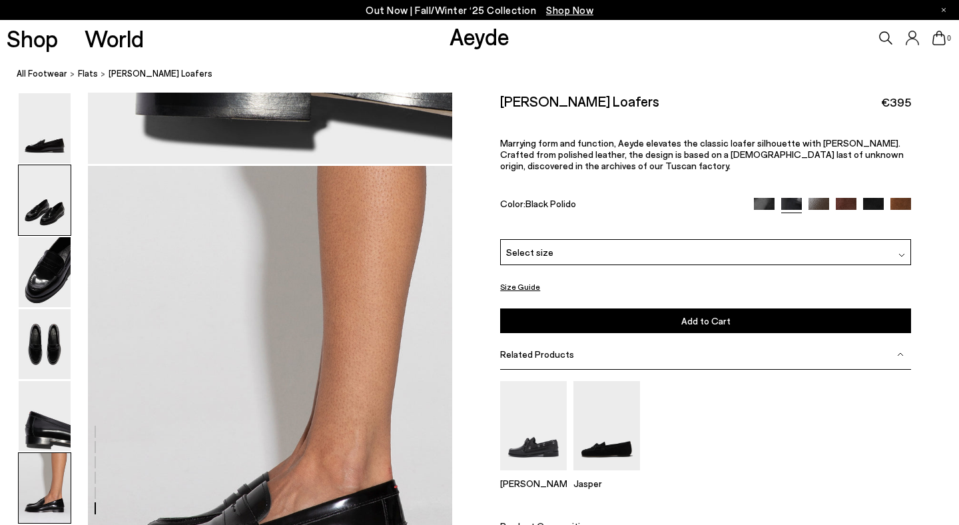
click at [49, 185] on img at bounding box center [45, 200] width 52 height 70
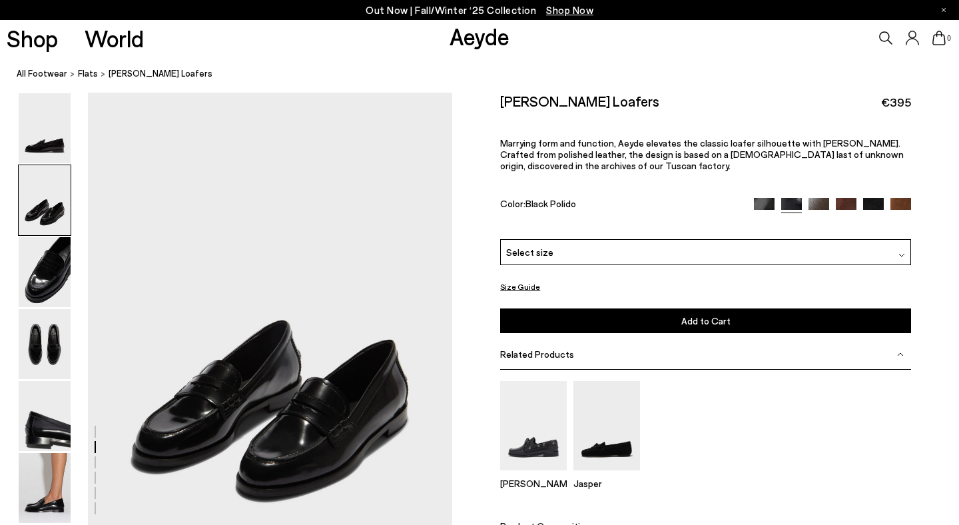
scroll to position [435, 0]
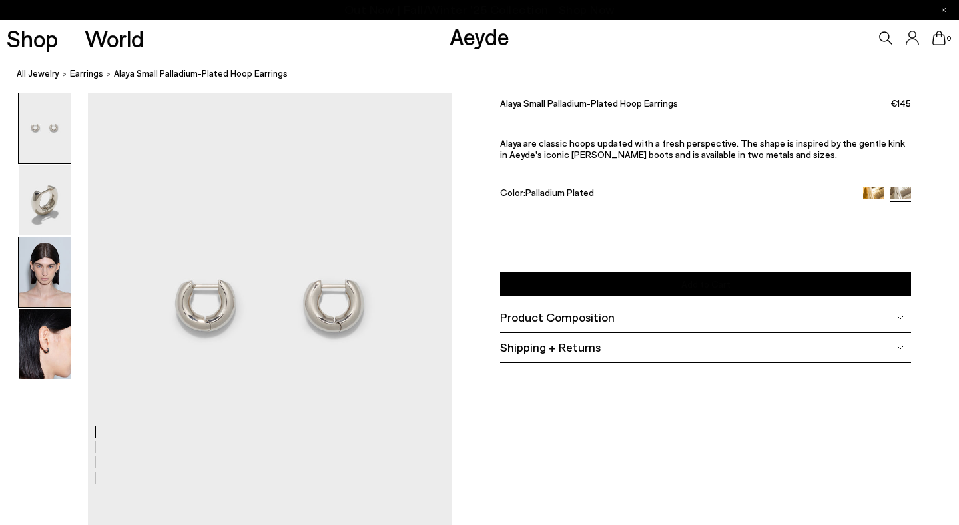
click at [55, 280] on img at bounding box center [45, 272] width 52 height 70
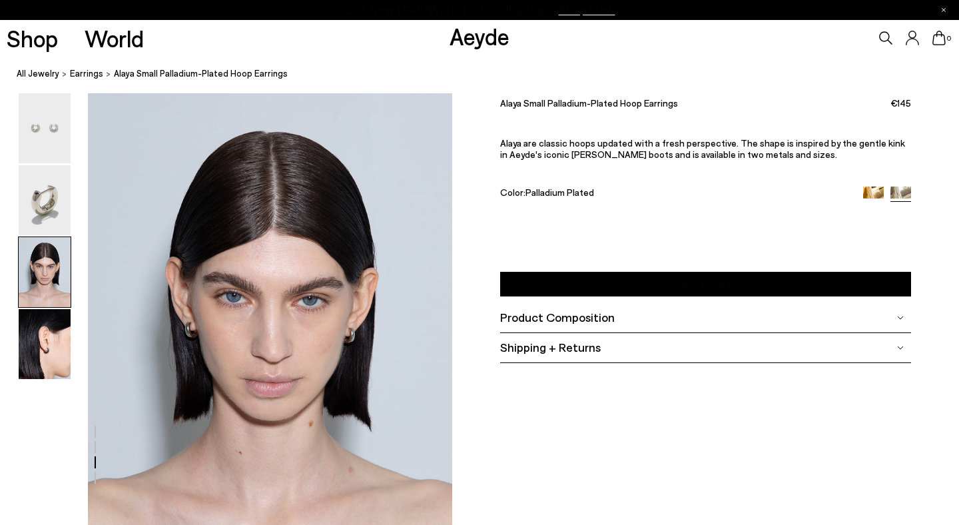
scroll to position [924, 0]
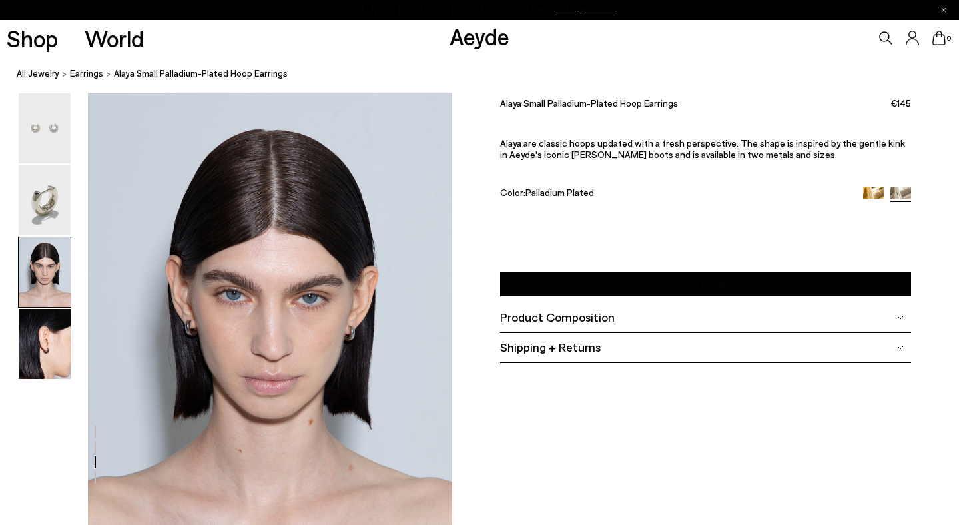
click at [573, 350] on font "Shipping + Returns" at bounding box center [550, 347] width 101 height 15
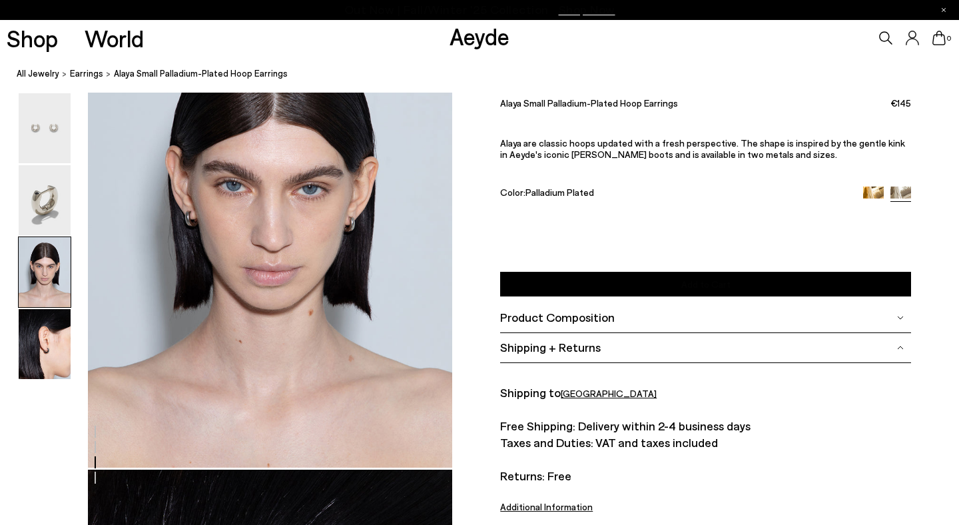
scroll to position [1036, 0]
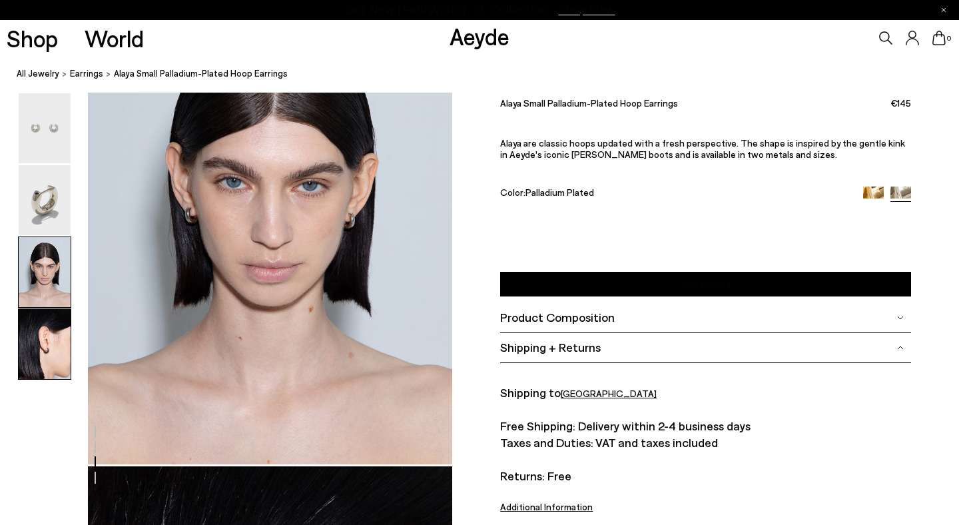
click at [53, 366] on img at bounding box center [45, 344] width 52 height 70
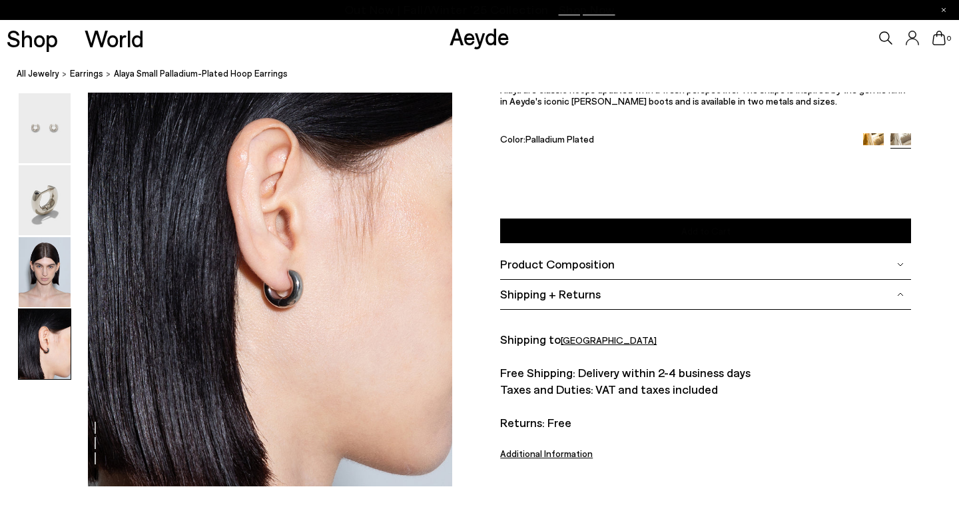
scroll to position [1502, 0]
click at [35, 151] on img at bounding box center [45, 128] width 52 height 70
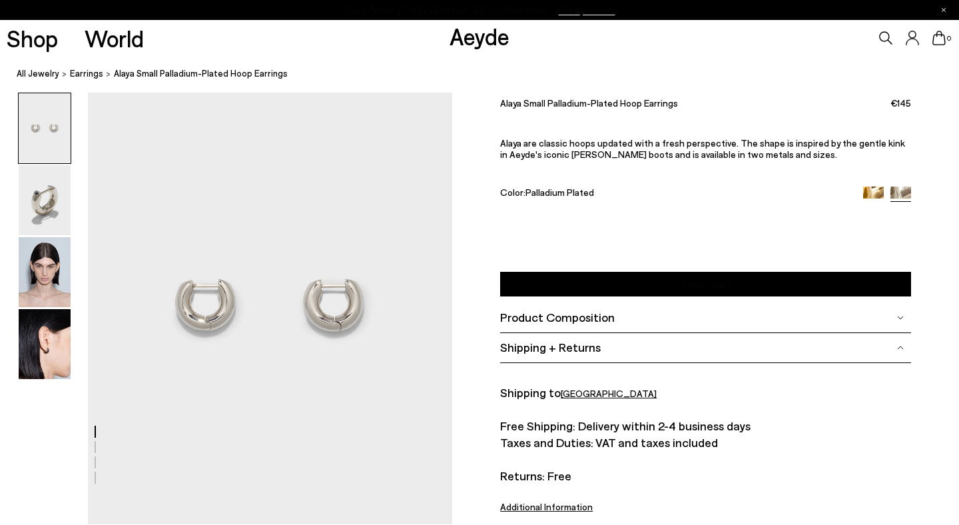
scroll to position [0, 0]
click at [54, 253] on img at bounding box center [45, 272] width 52 height 70
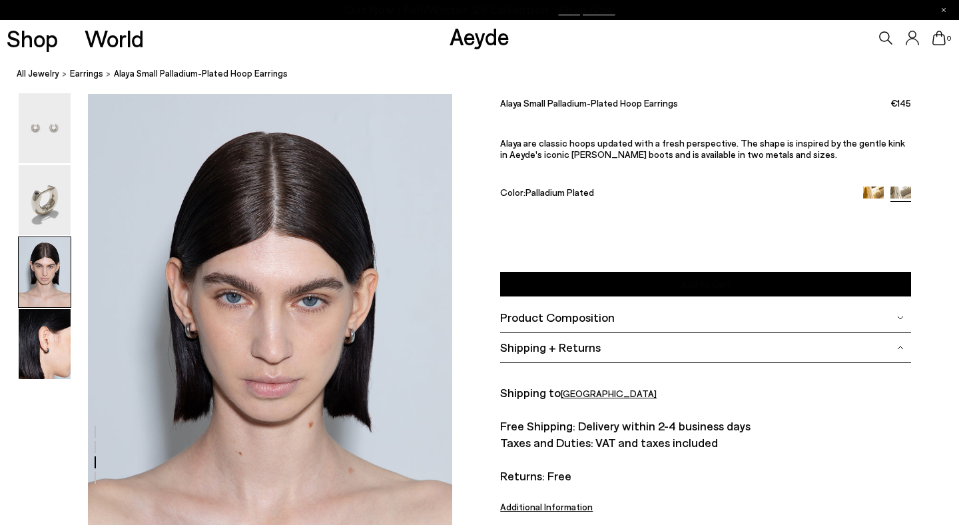
scroll to position [924, 0]
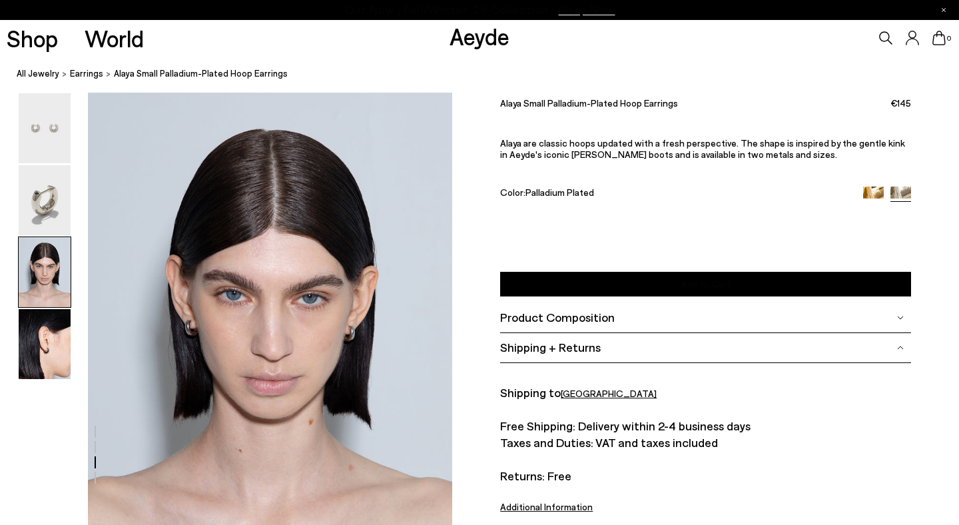
click at [571, 285] on button "Add to Cart Select a Size First" at bounding box center [705, 284] width 411 height 25
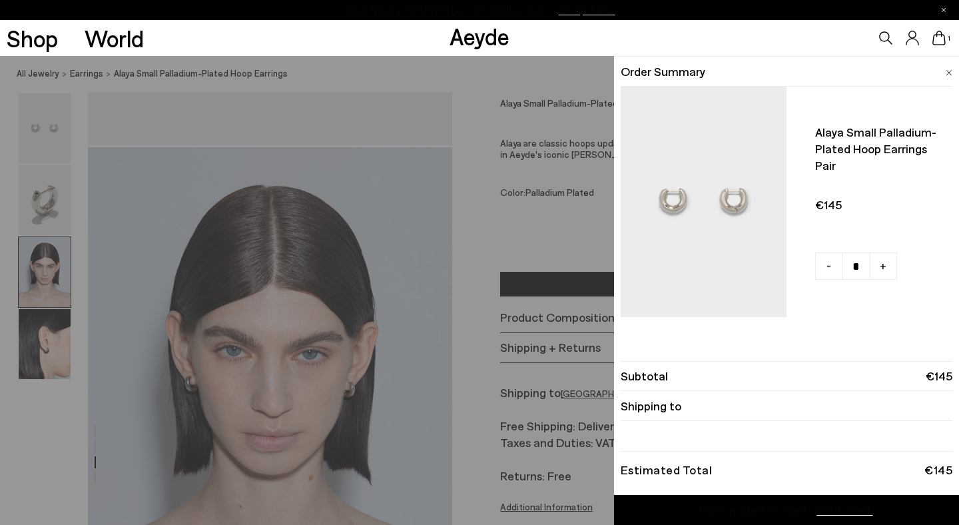
scroll to position [865, 0]
click at [322, 389] on div "Quick Add Color Size View Details Order Summary Alaya small palladium-plated ho…" at bounding box center [479, 290] width 959 height 469
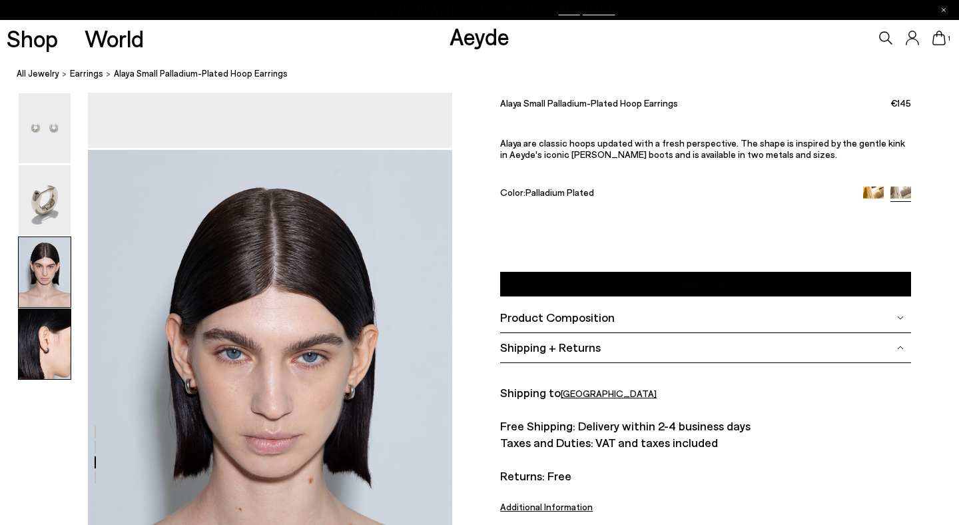
click at [33, 349] on img at bounding box center [45, 344] width 52 height 70
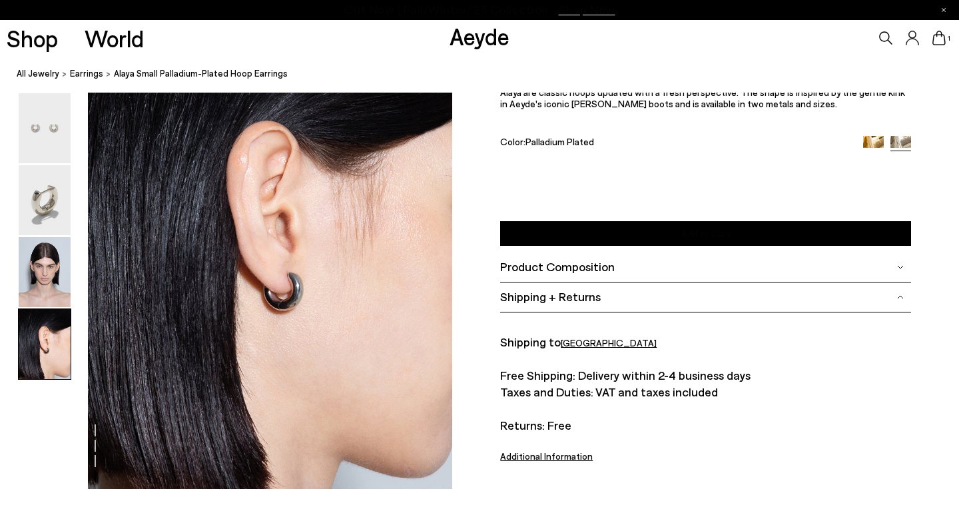
scroll to position [1502, 0]
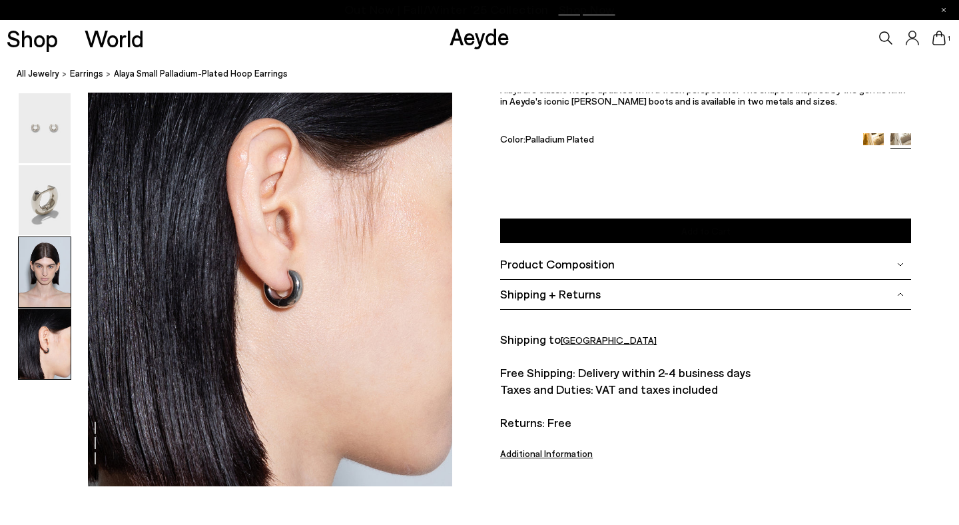
click at [42, 277] on img at bounding box center [45, 272] width 52 height 70
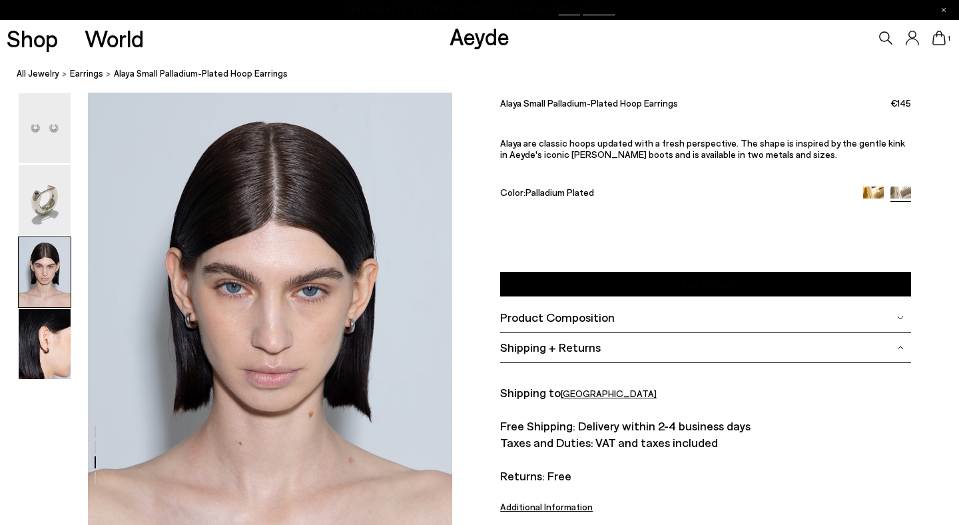
scroll to position [924, 0]
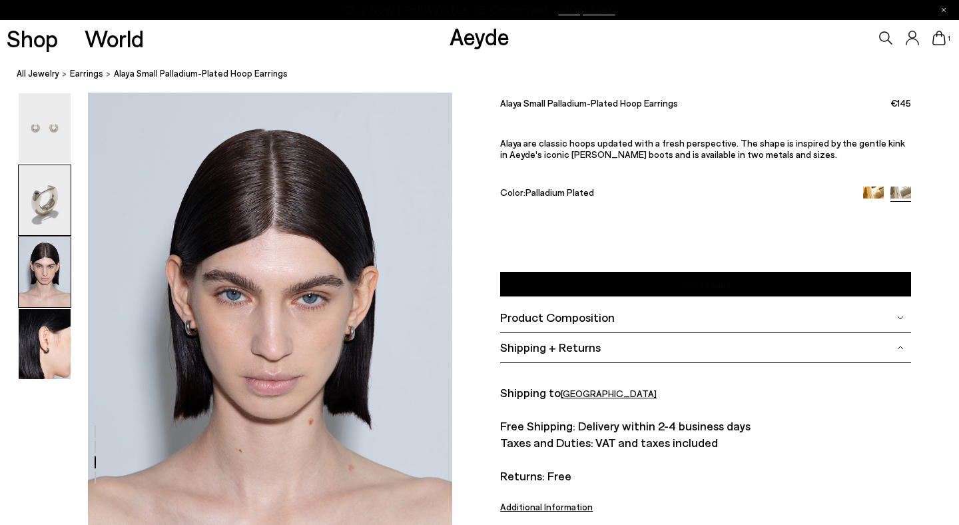
click at [39, 219] on img at bounding box center [45, 200] width 52 height 70
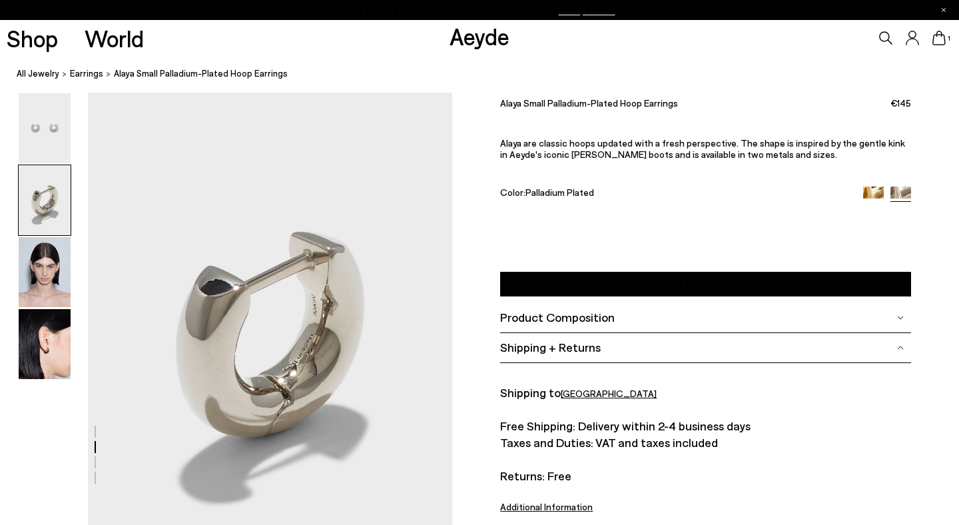
scroll to position [435, 0]
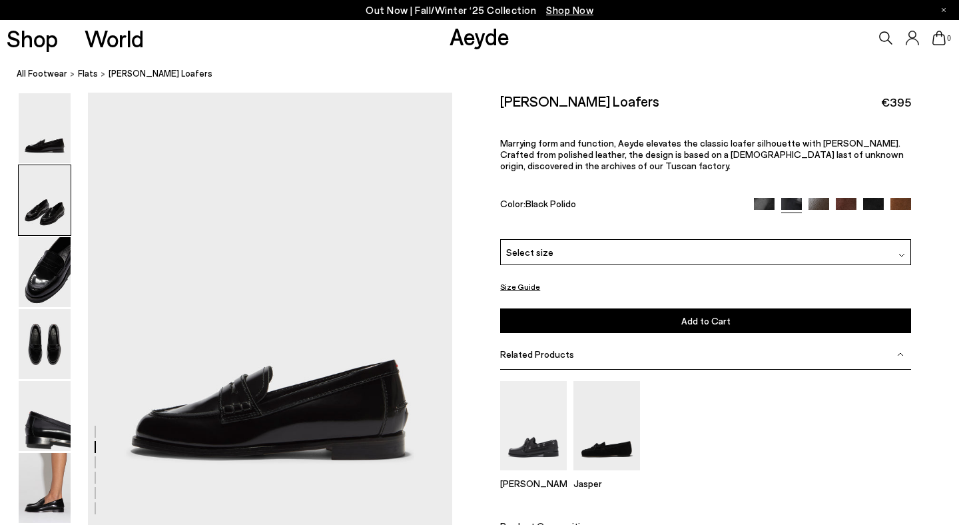
scroll to position [435, 0]
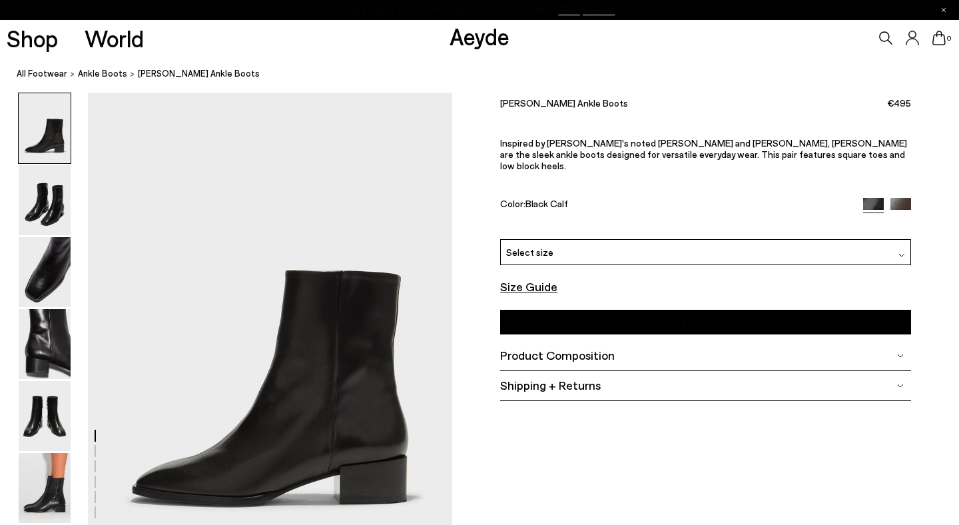
scroll to position [84, 0]
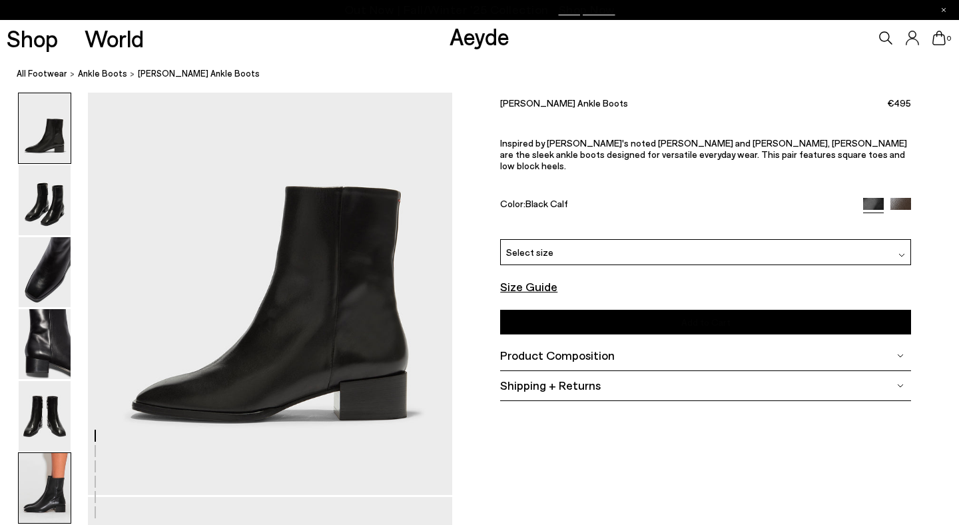
click at [46, 477] on img at bounding box center [45, 488] width 52 height 70
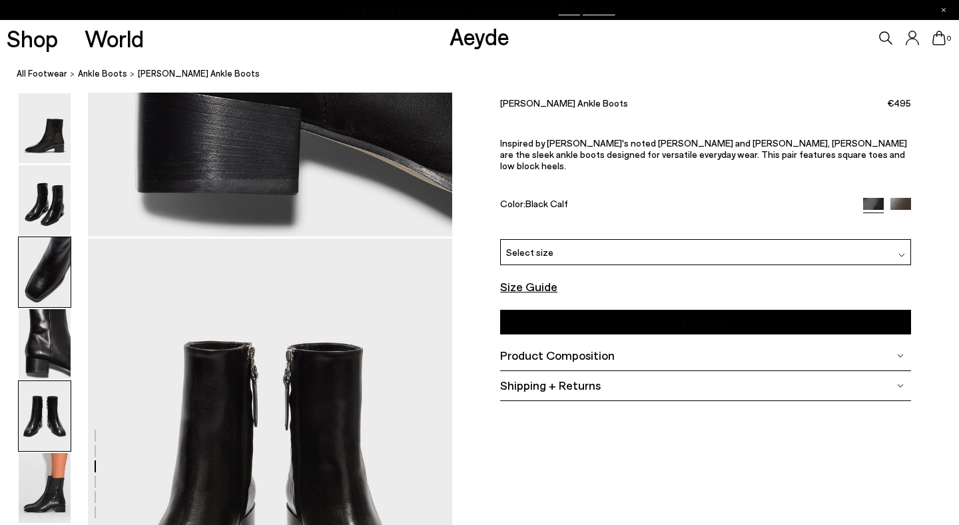
click at [47, 433] on img at bounding box center [45, 416] width 52 height 70
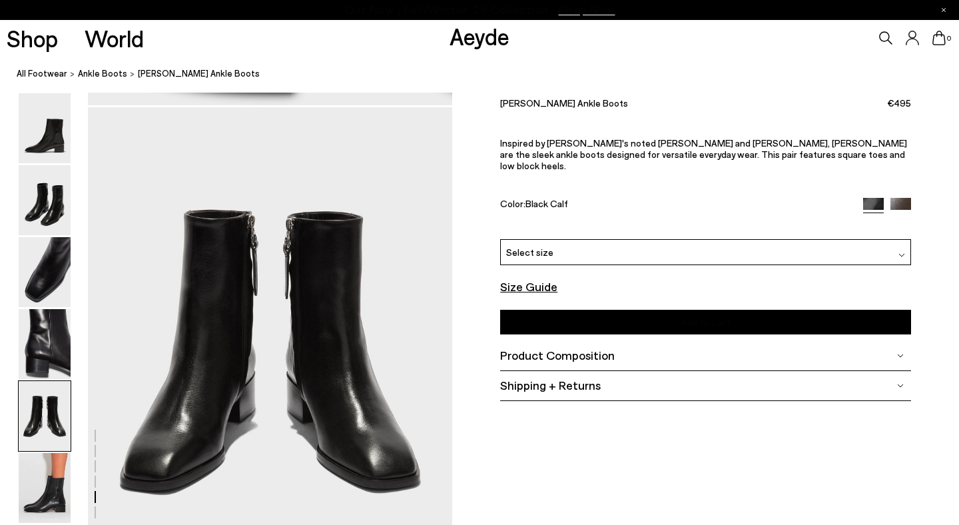
scroll to position [1952, 0]
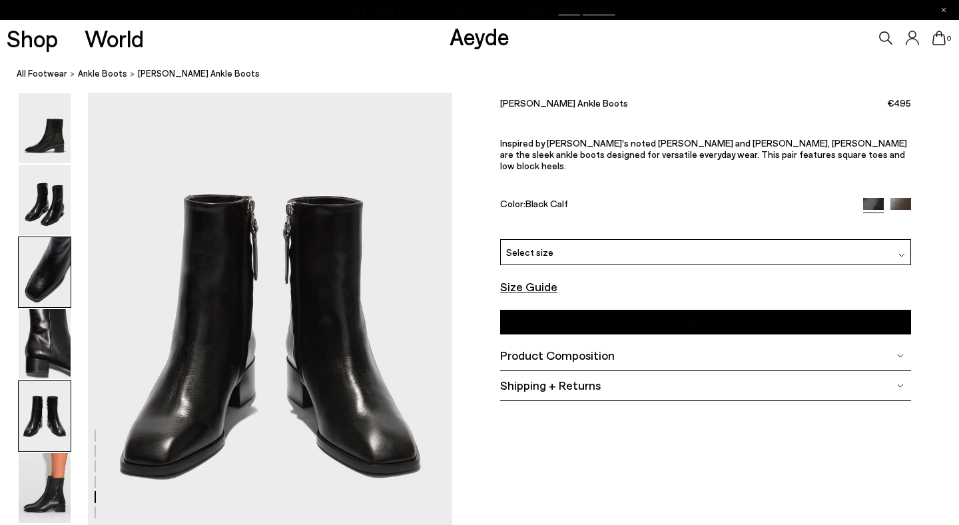
click at [59, 272] on img at bounding box center [45, 272] width 52 height 70
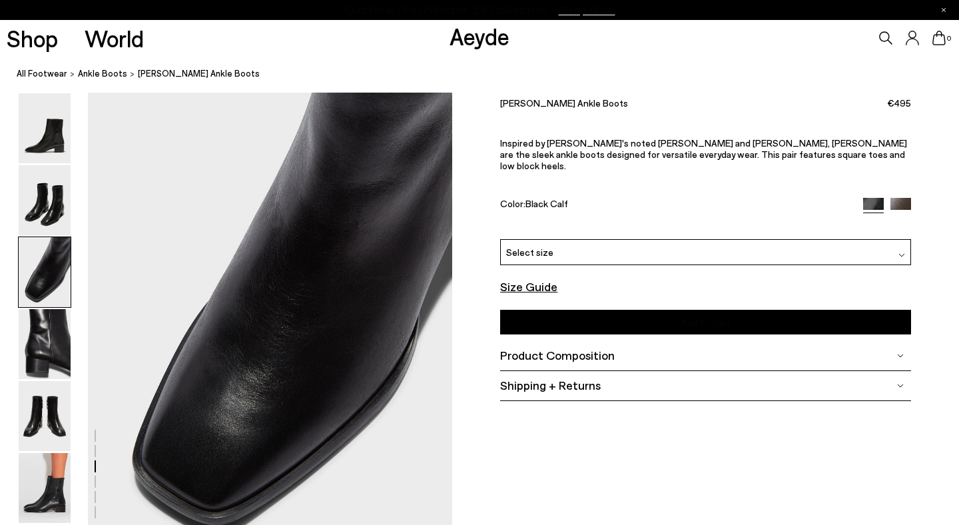
scroll to position [977, 0]
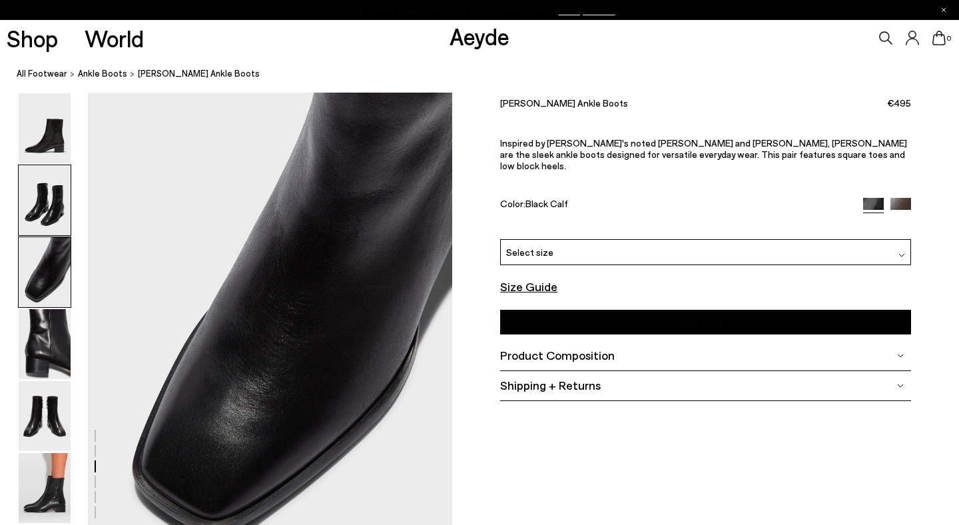
click at [55, 191] on img at bounding box center [45, 200] width 52 height 70
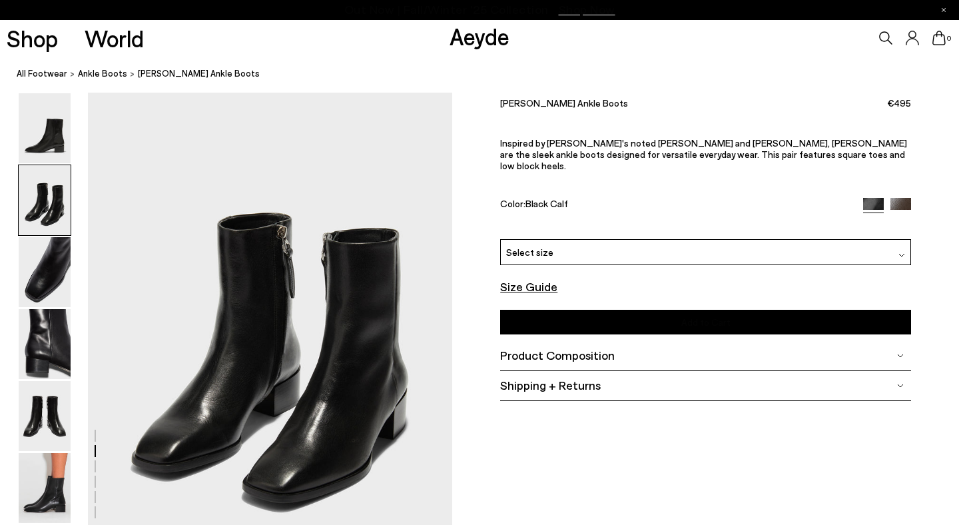
scroll to position [489, 0]
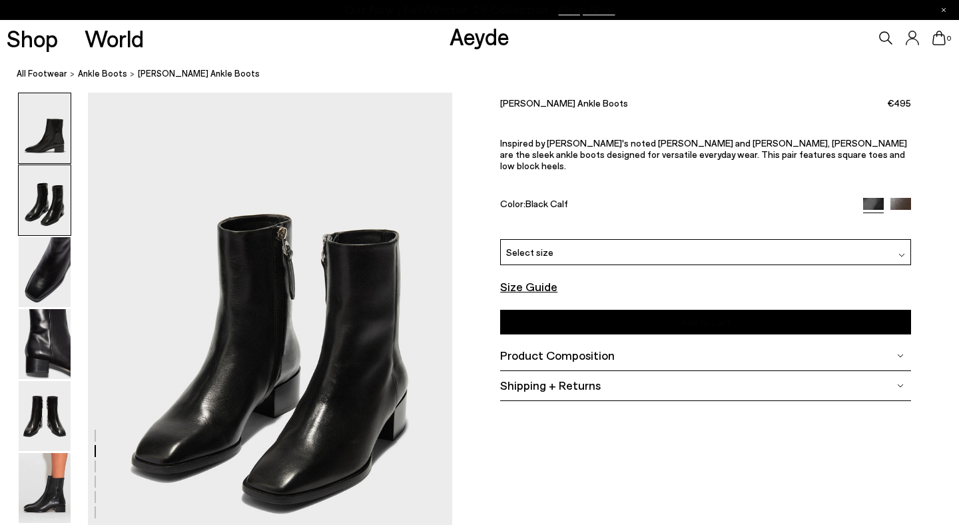
click at [43, 142] on img at bounding box center [45, 128] width 52 height 70
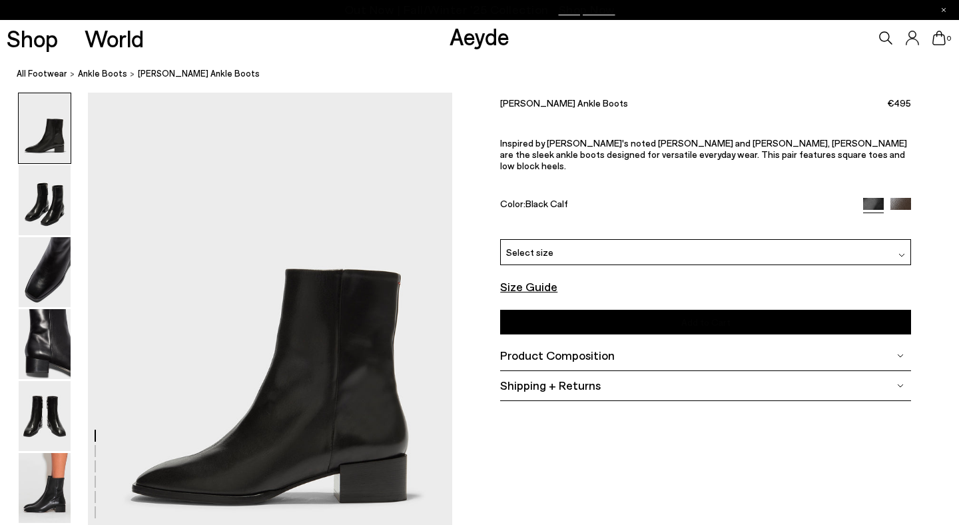
scroll to position [0, 0]
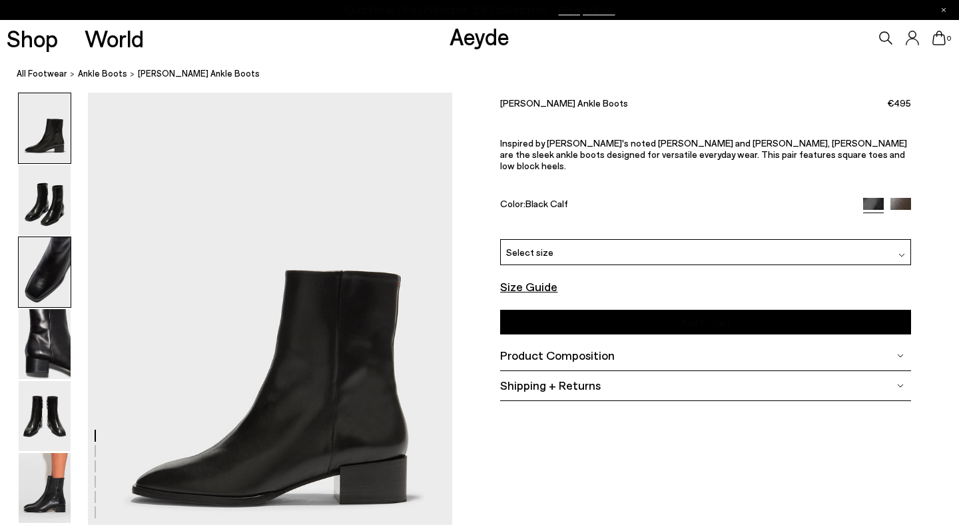
click at [51, 283] on img at bounding box center [45, 272] width 52 height 70
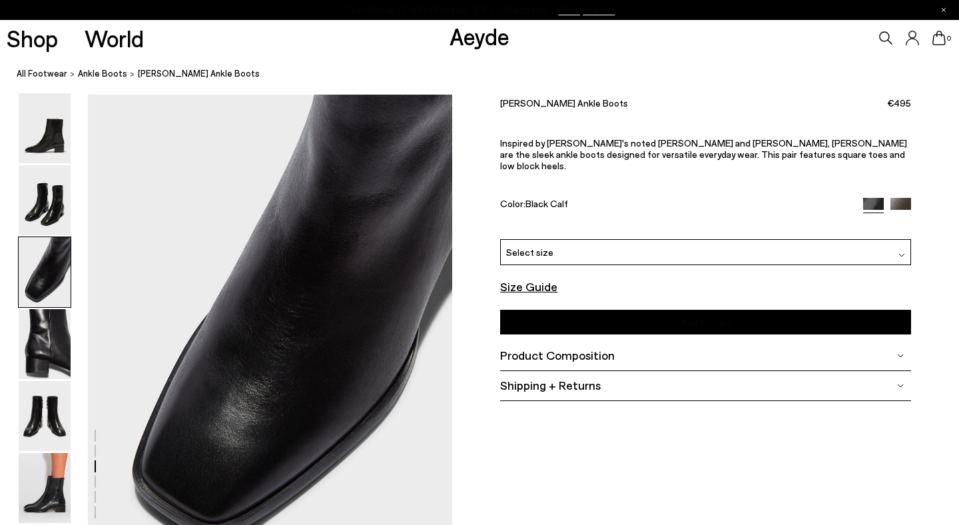
scroll to position [977, 0]
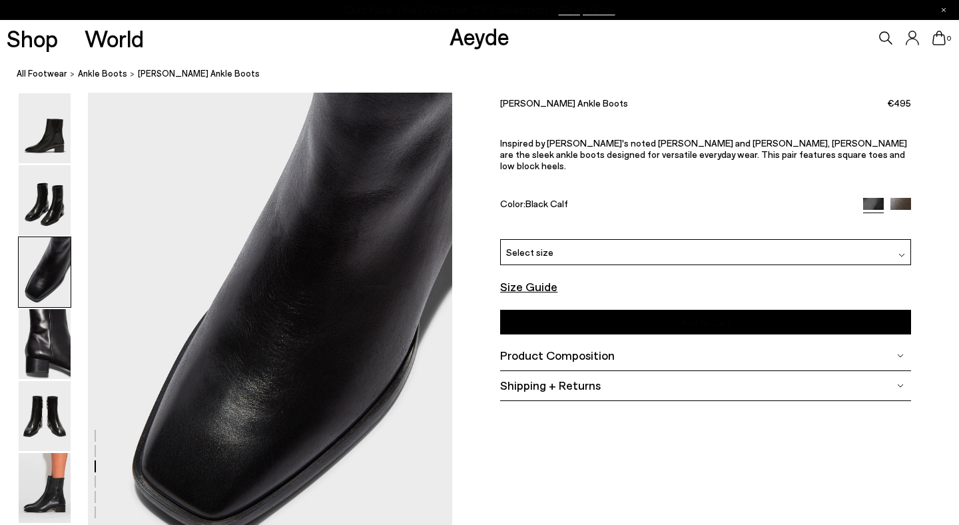
click at [898, 197] on img at bounding box center [900, 207] width 21 height 21
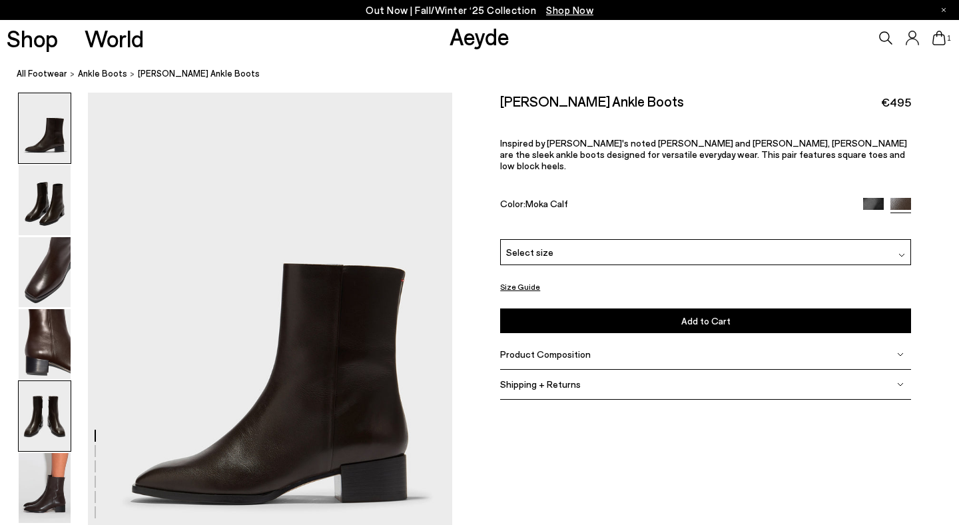
click at [50, 393] on img at bounding box center [45, 416] width 52 height 70
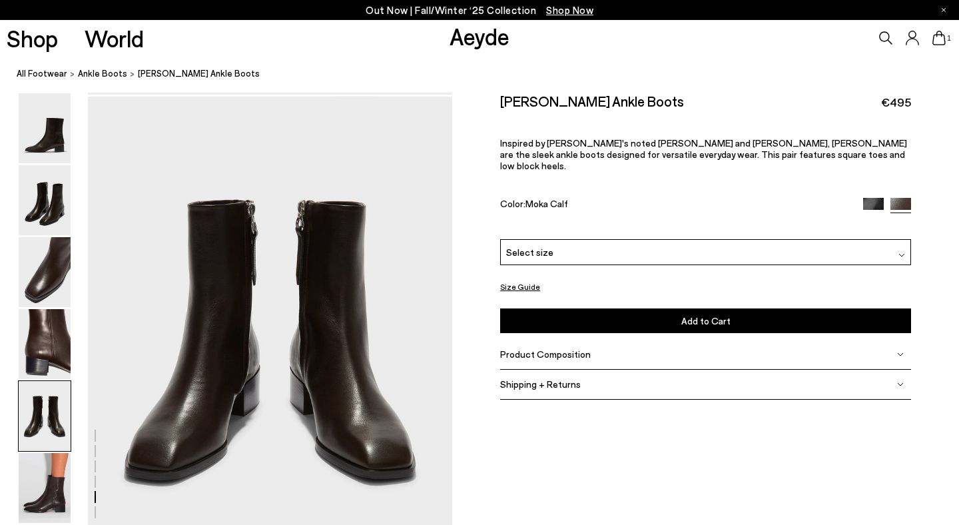
scroll to position [1952, 0]
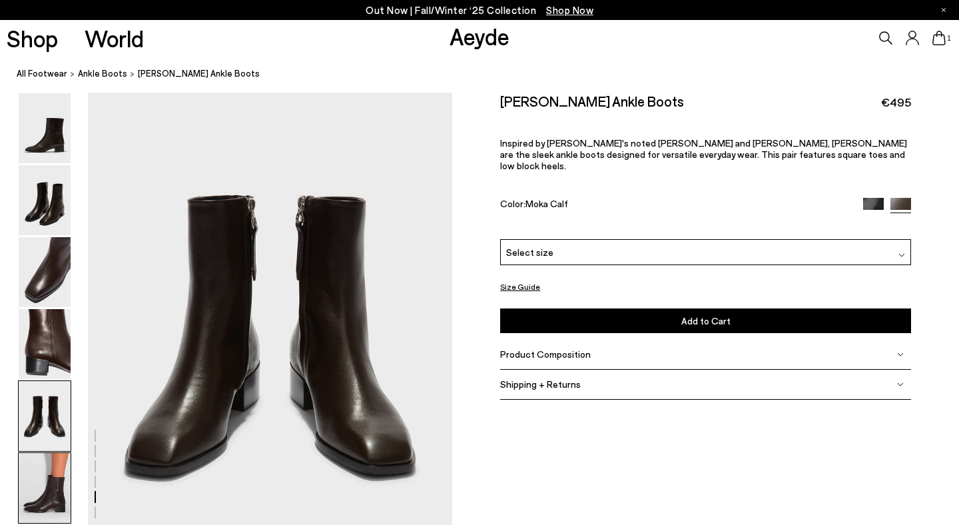
click at [60, 469] on img at bounding box center [45, 488] width 52 height 70
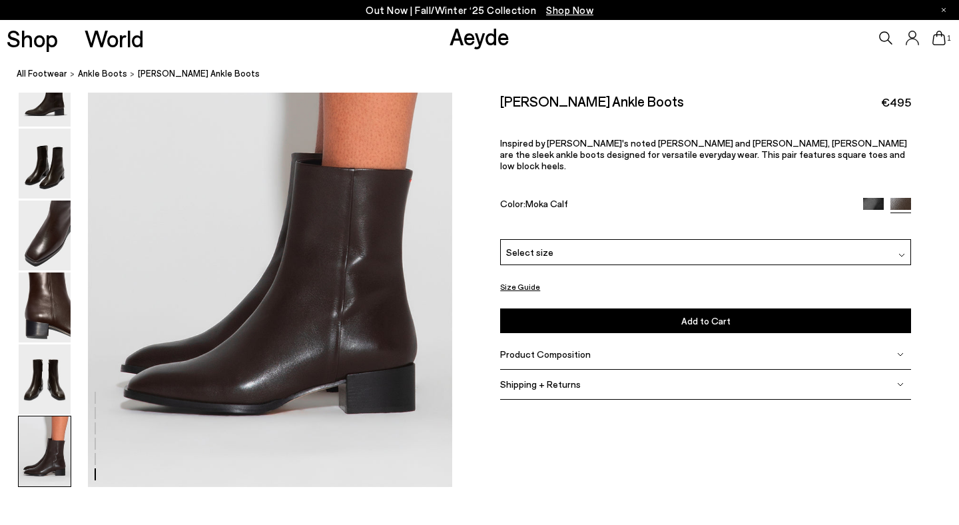
scroll to position [2532, 0]
click at [41, 158] on img at bounding box center [45, 163] width 52 height 70
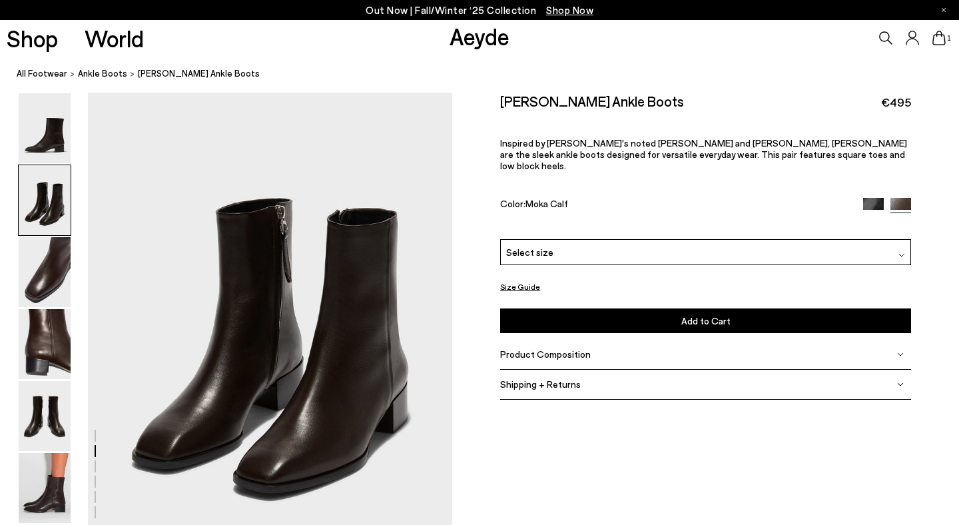
scroll to position [489, 0]
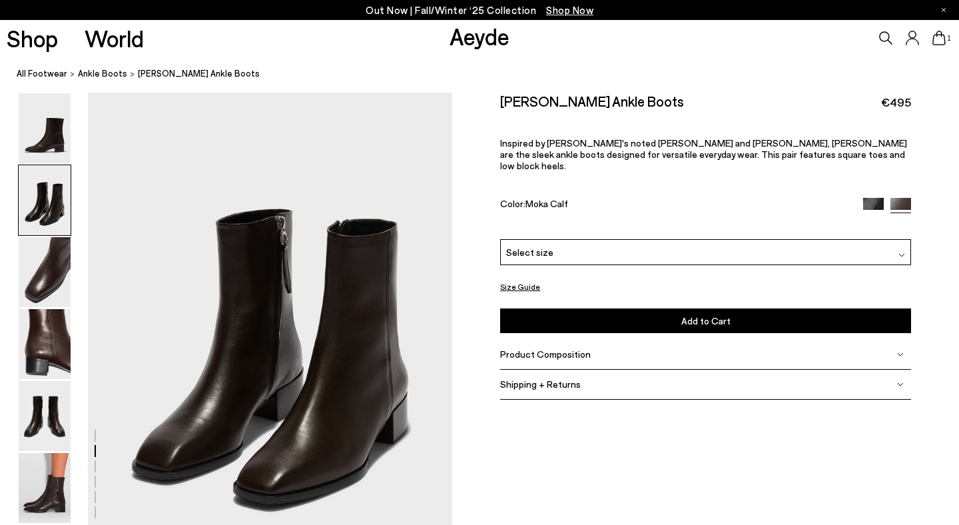
click at [682, 239] on div "Select size" at bounding box center [705, 252] width 411 height 26
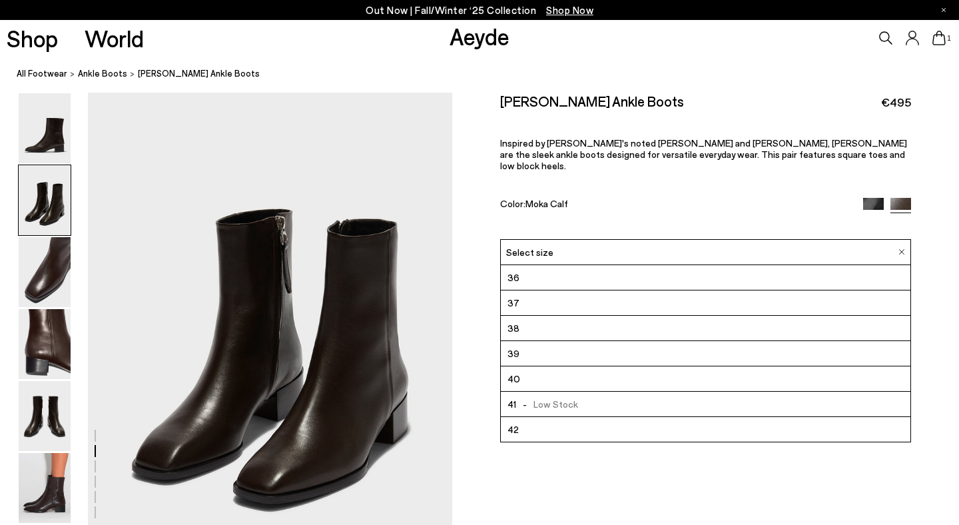
click at [650, 369] on li "40" at bounding box center [705, 378] width 409 height 25
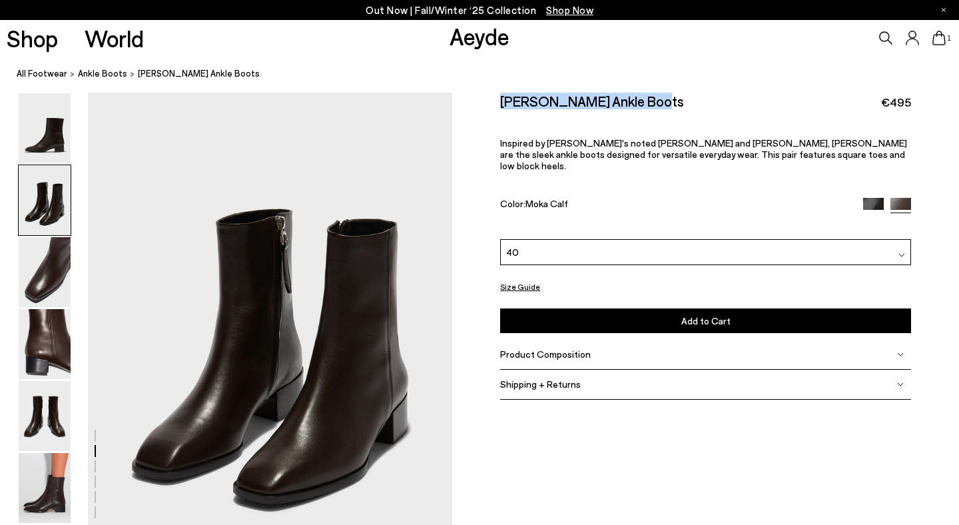
drag, startPoint x: 649, startPoint y: 103, endPoint x: 501, endPoint y: 94, distance: 148.1
click at [501, 94] on div "[PERSON_NAME] Ankle Boots €495" at bounding box center [705, 102] width 411 height 18
copy h2 "[PERSON_NAME] Ankle Boots"
